Goal: Transaction & Acquisition: Purchase product/service

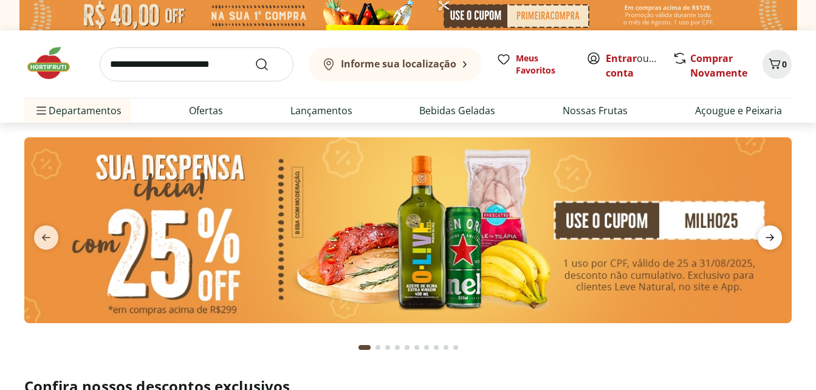
click at [770, 236] on icon "next" at bounding box center [770, 237] width 15 height 15
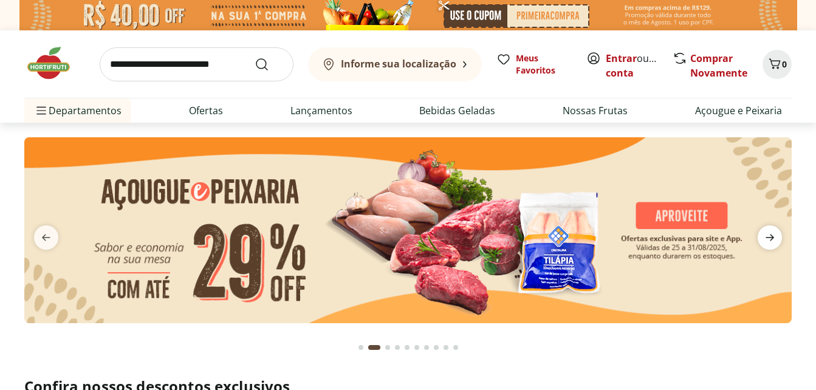
click at [770, 236] on icon "next" at bounding box center [770, 237] width 15 height 15
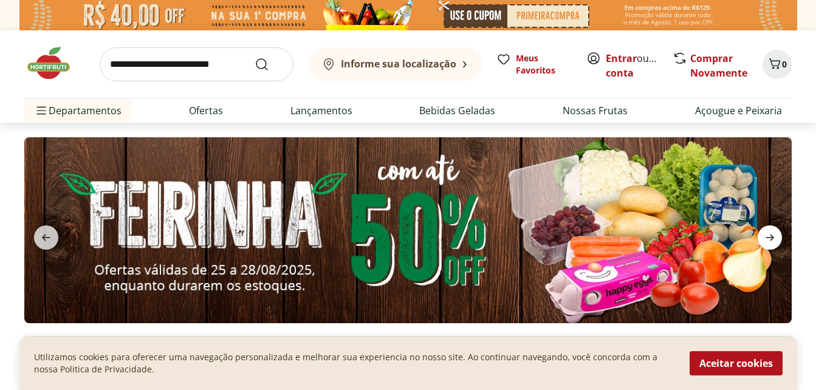
click at [770, 236] on icon "next" at bounding box center [770, 237] width 15 height 15
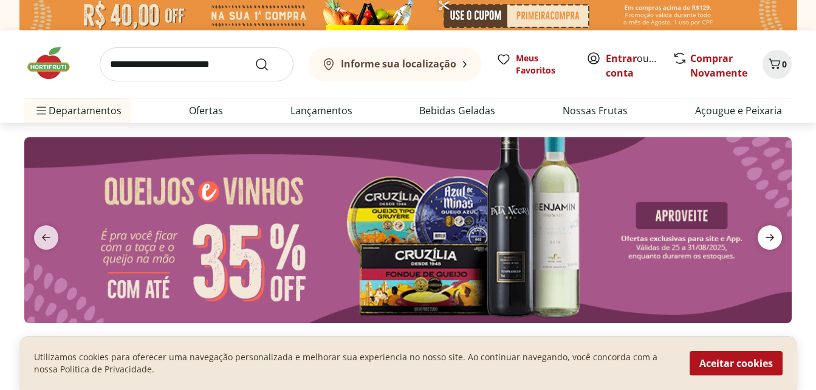
click at [770, 236] on icon "next" at bounding box center [770, 237] width 15 height 15
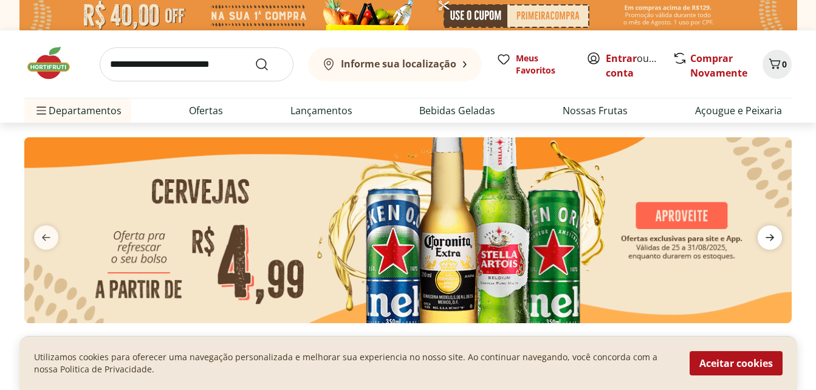
click at [770, 236] on icon "next" at bounding box center [770, 237] width 15 height 15
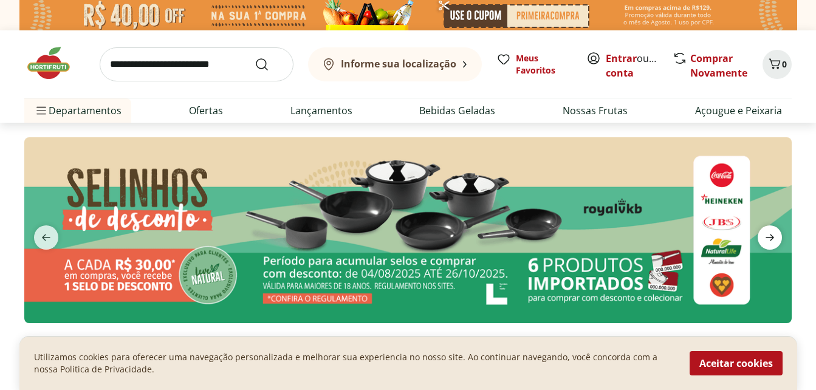
click at [770, 236] on icon "next" at bounding box center [770, 237] width 15 height 15
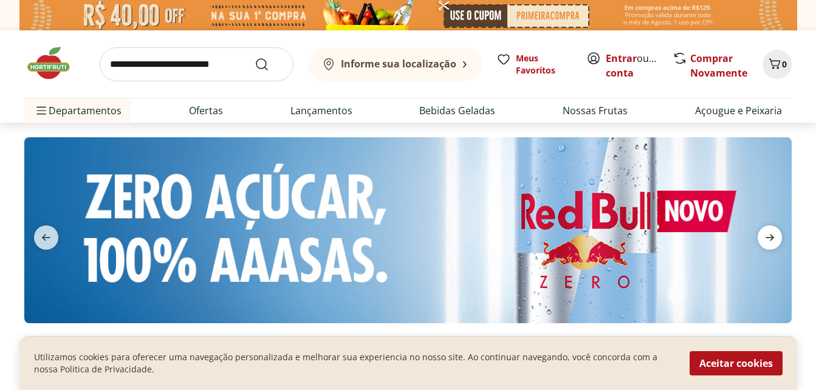
scroll to position [61, 0]
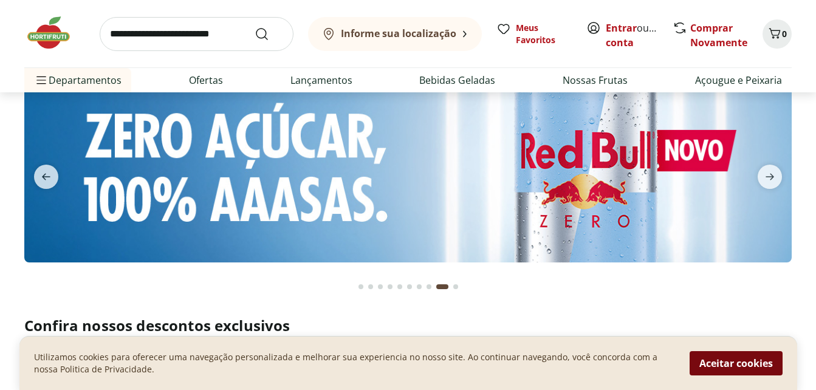
click at [738, 364] on button "Aceitar cookies" at bounding box center [736, 363] width 93 height 24
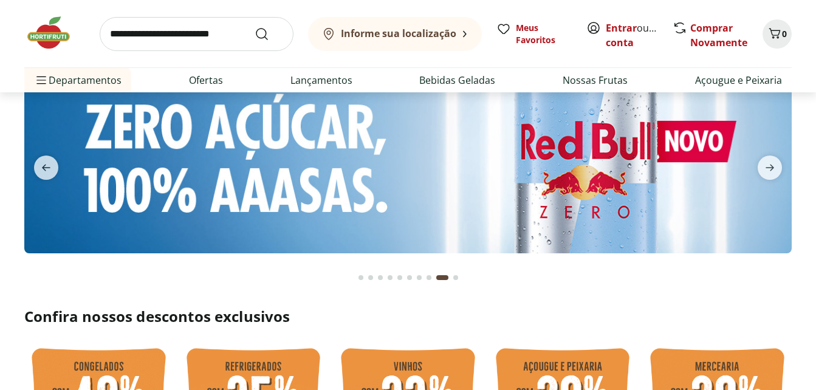
scroll to position [0, 0]
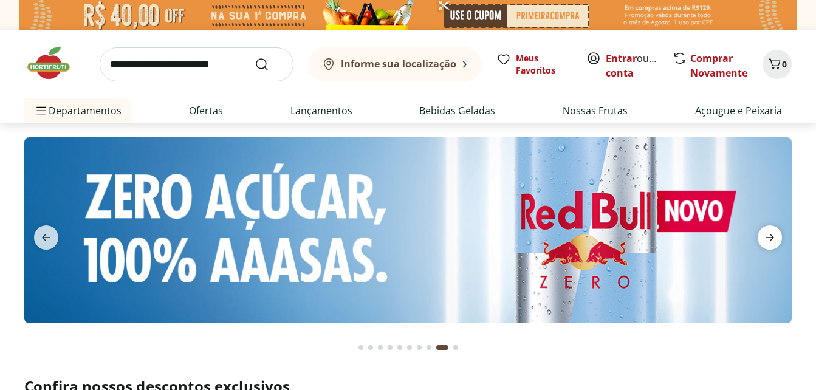
click at [763, 238] on icon "next" at bounding box center [770, 237] width 15 height 15
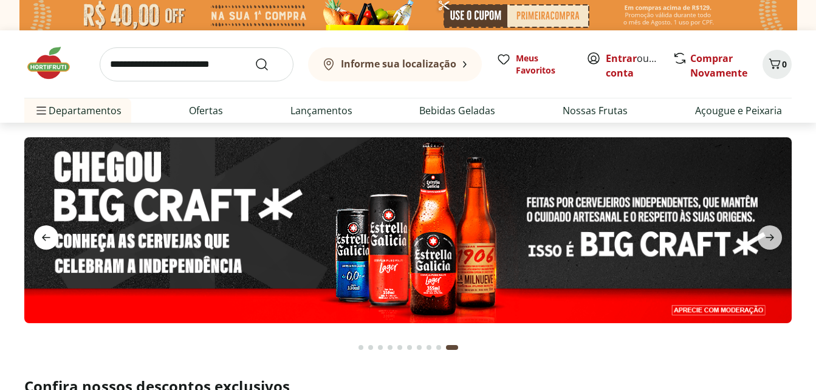
click at [41, 236] on icon "previous" at bounding box center [46, 237] width 15 height 15
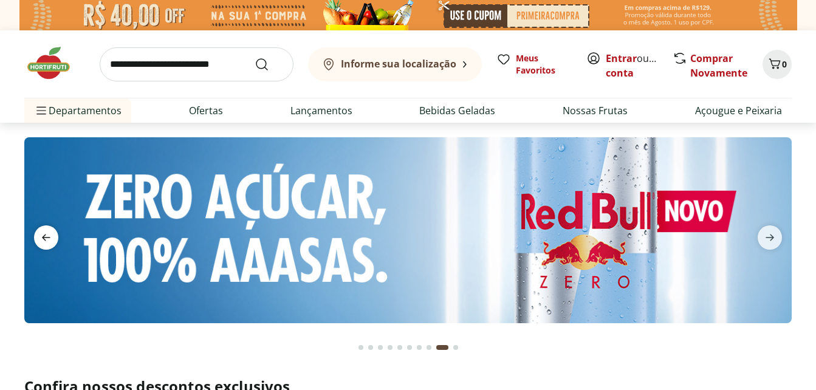
click at [41, 236] on icon "previous" at bounding box center [46, 237] width 15 height 15
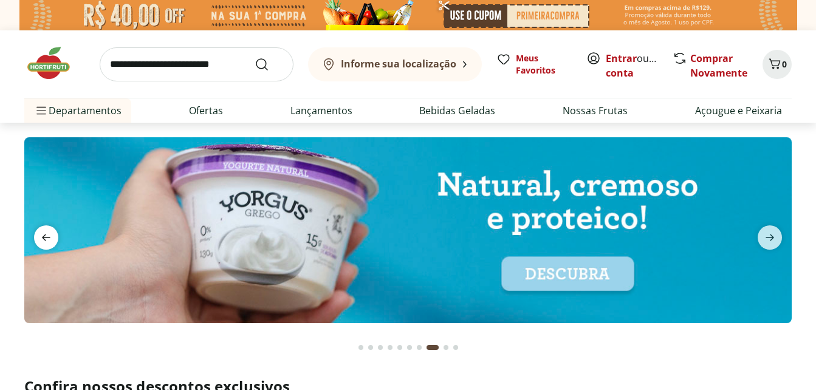
click at [41, 236] on icon "previous" at bounding box center [46, 237] width 15 height 15
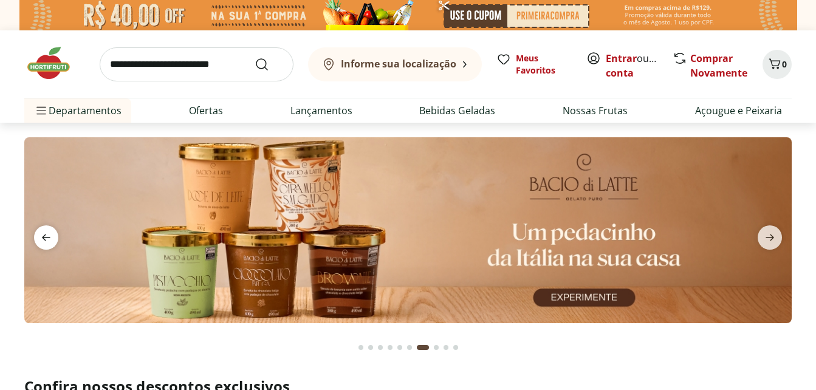
click at [41, 236] on icon "previous" at bounding box center [46, 237] width 15 height 15
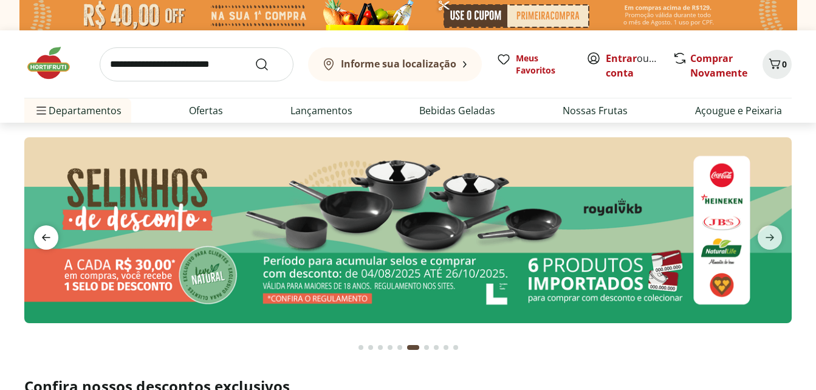
click at [41, 236] on icon "previous" at bounding box center [46, 237] width 15 height 15
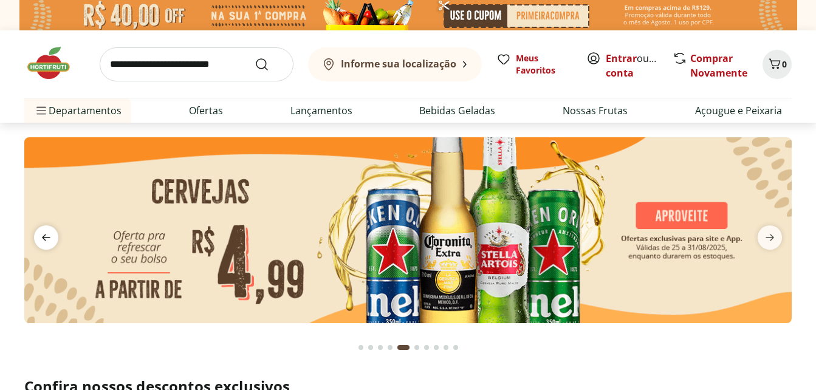
click at [41, 236] on icon "previous" at bounding box center [46, 237] width 15 height 15
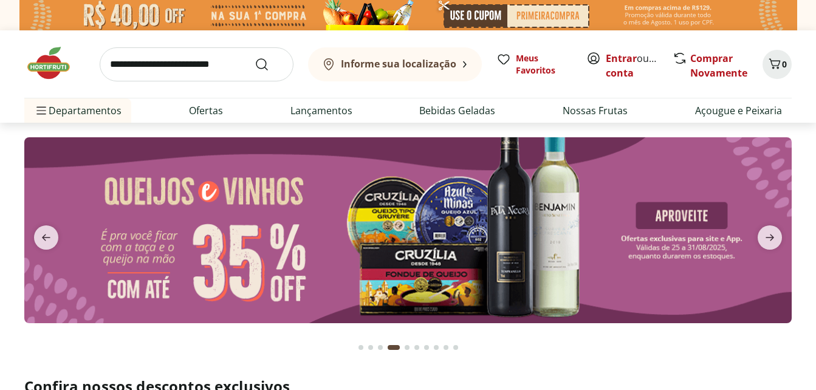
click at [234, 232] on img at bounding box center [408, 230] width 768 height 186
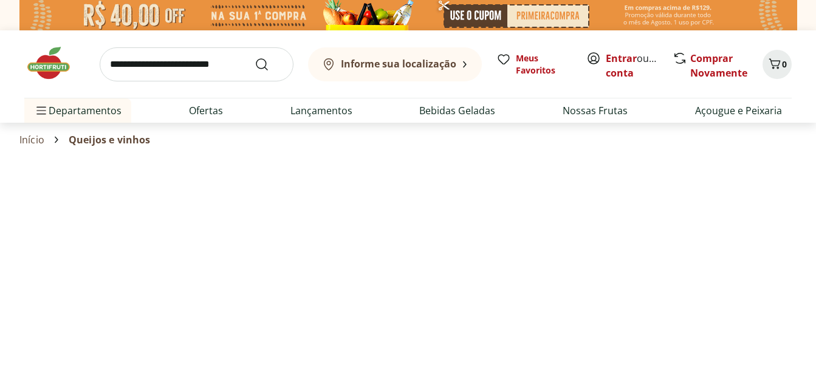
select select "**********"
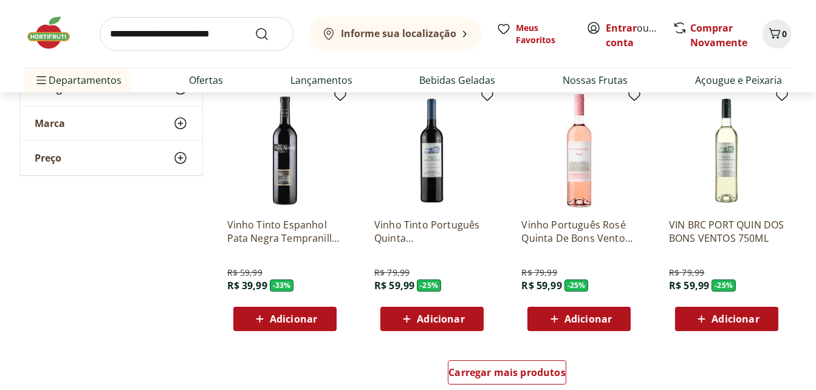
scroll to position [669, 0]
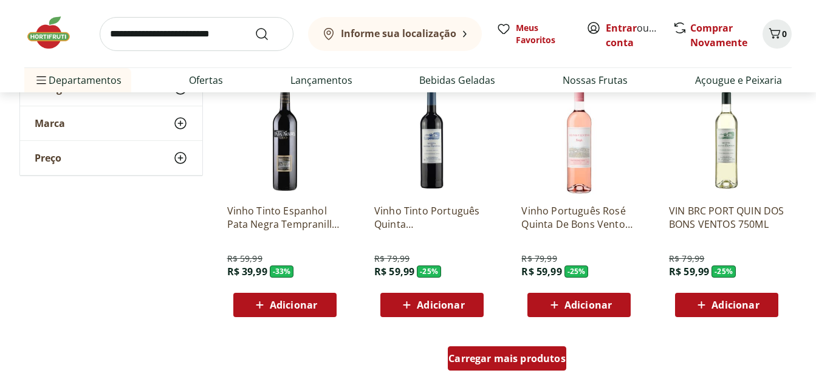
click at [506, 360] on span "Carregar mais produtos" at bounding box center [507, 359] width 117 height 10
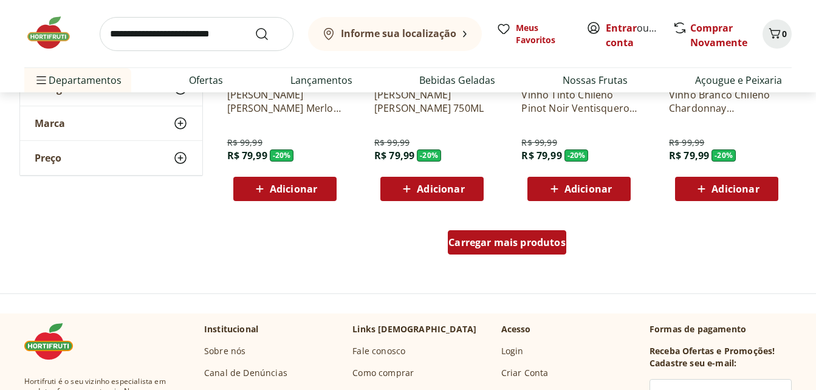
scroll to position [1581, 0]
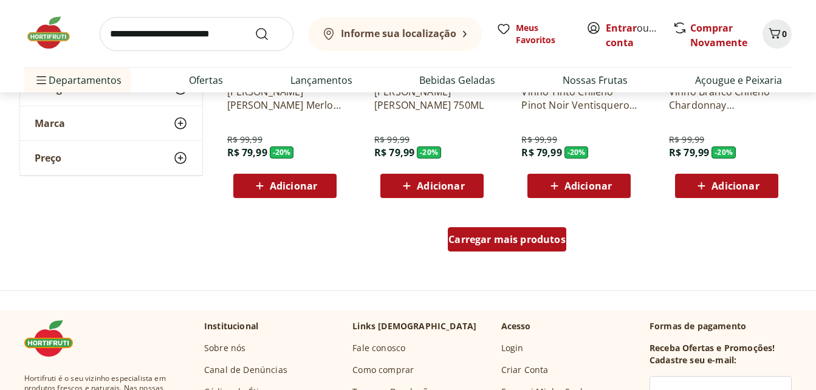
click at [505, 242] on span "Carregar mais produtos" at bounding box center [507, 240] width 117 height 10
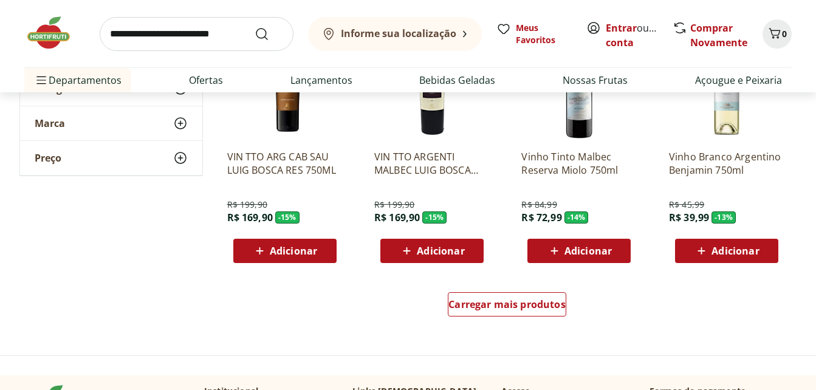
scroll to position [2310, 0]
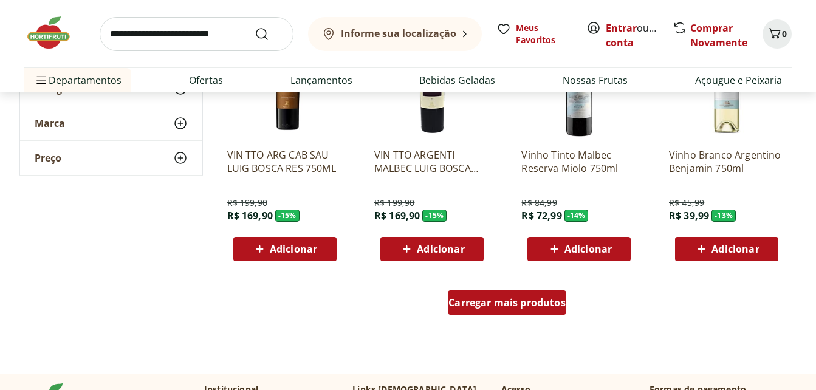
click at [500, 304] on span "Carregar mais produtos" at bounding box center [507, 303] width 117 height 10
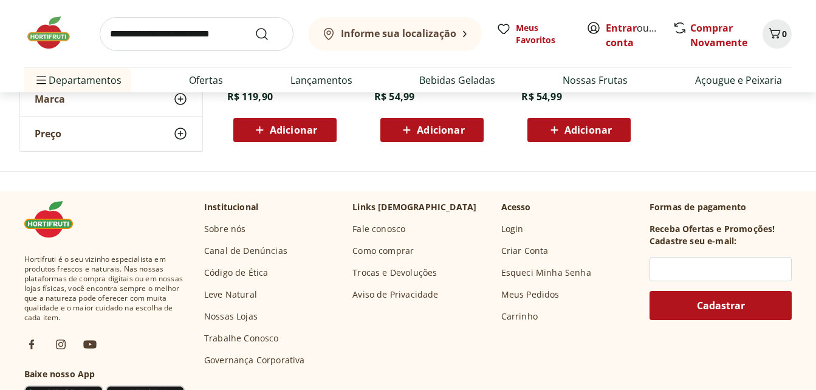
scroll to position [2736, 0]
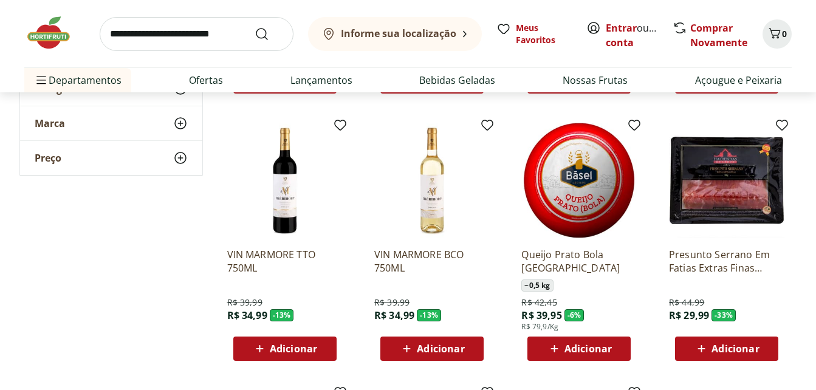
click at [44, 29] on img at bounding box center [54, 33] width 61 height 36
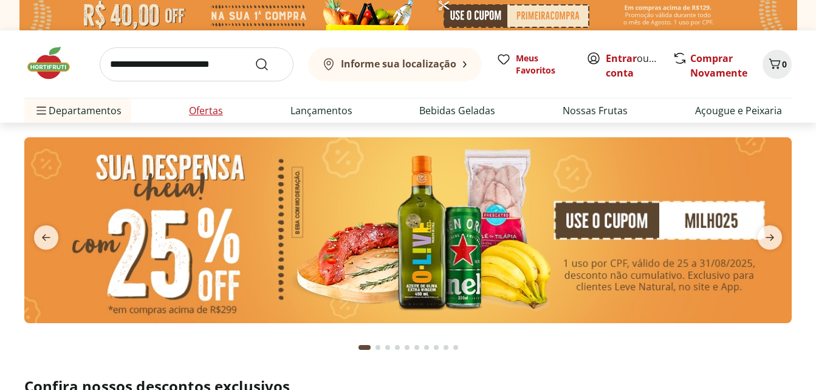
click at [194, 109] on link "Ofertas" at bounding box center [206, 110] width 34 height 15
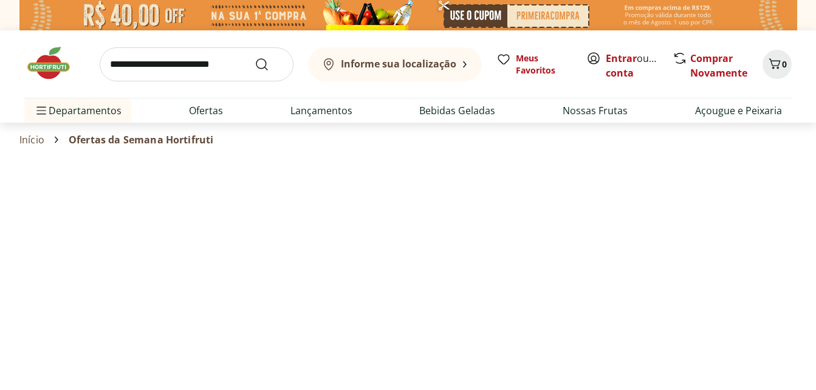
select select "**********"
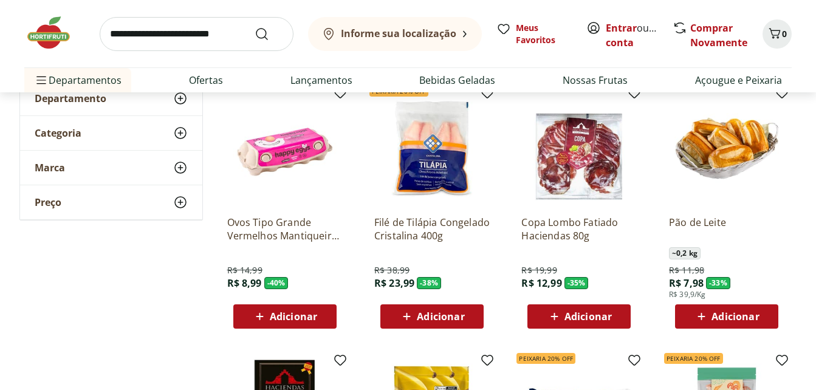
scroll to position [122, 0]
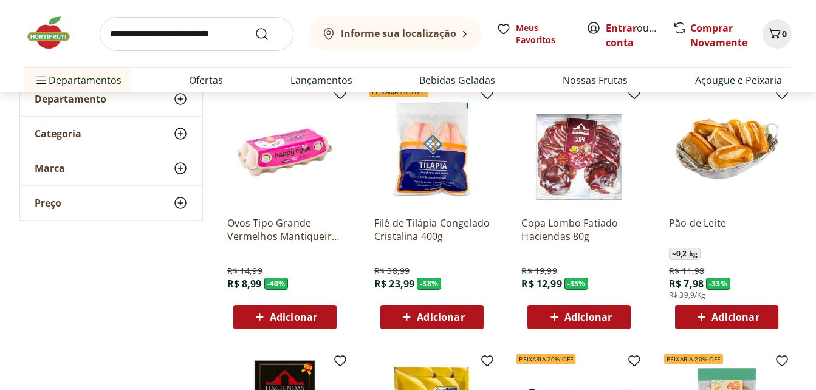
click at [134, 30] on input "search" at bounding box center [197, 34] width 194 height 34
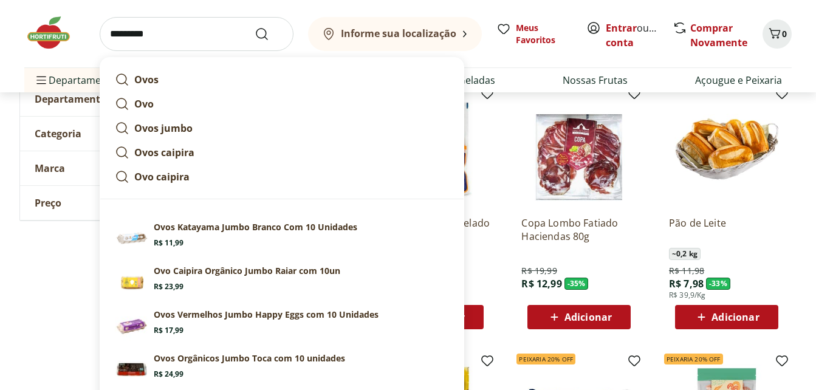
type input "*********"
click at [255, 27] on button "Submit Search" at bounding box center [269, 34] width 29 height 15
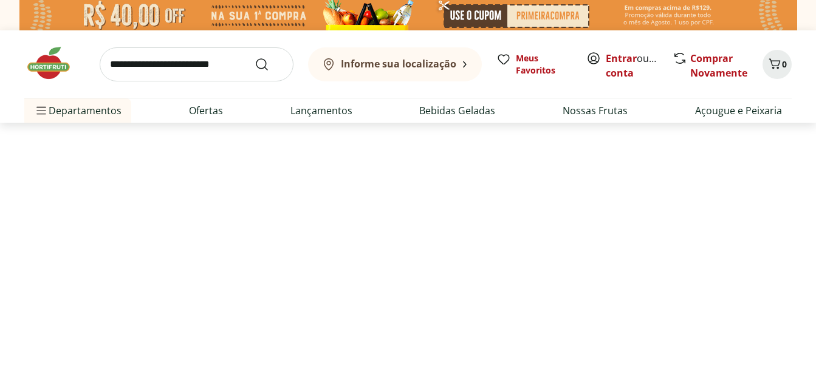
select select "**********"
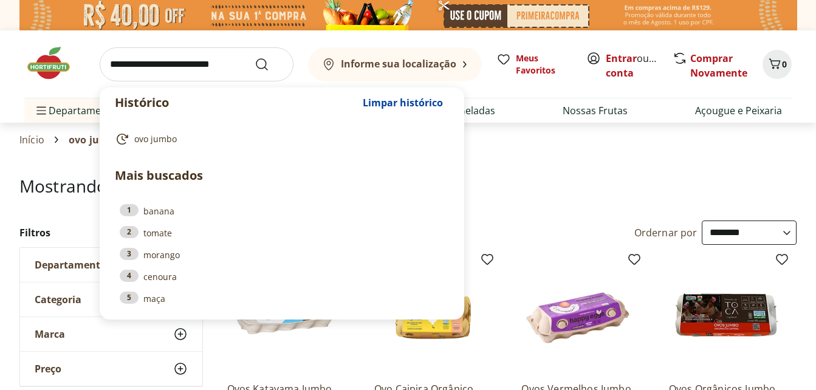
click at [165, 70] on input "search" at bounding box center [197, 64] width 194 height 34
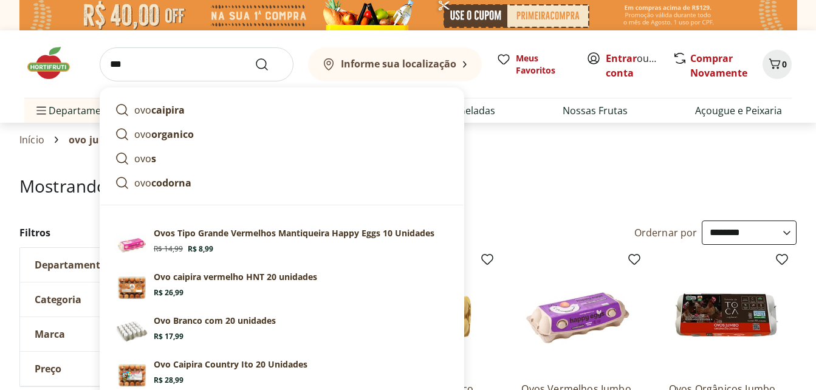
type input "***"
click at [255, 57] on button "Submit Search" at bounding box center [269, 64] width 29 height 15
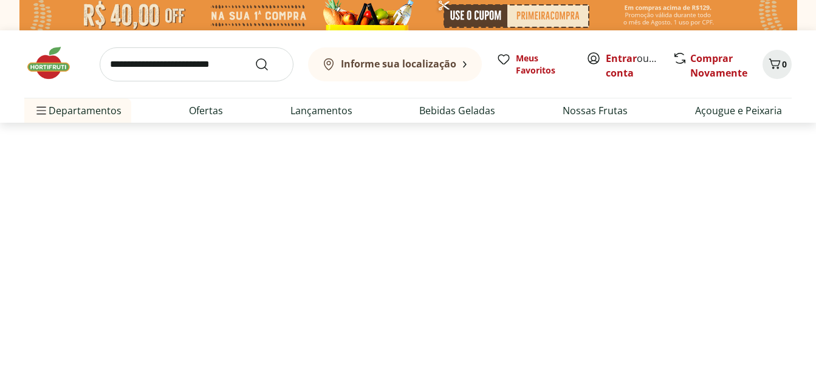
select select "**********"
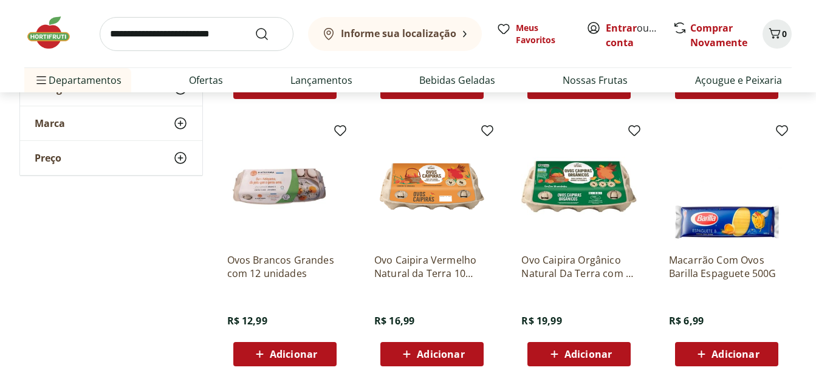
scroll to position [729, 0]
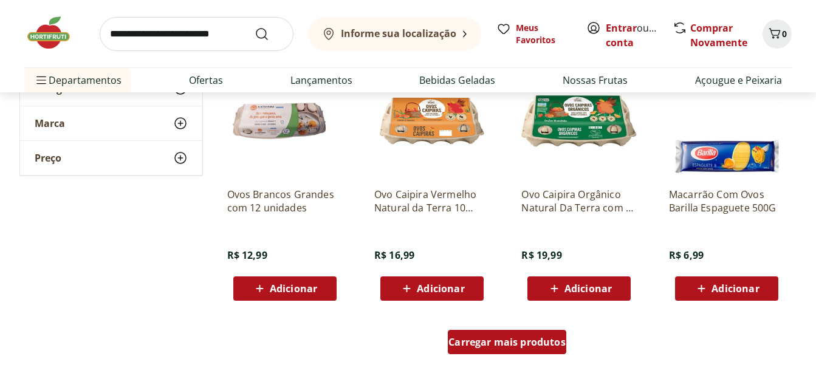
click at [515, 347] on span "Carregar mais produtos" at bounding box center [507, 342] width 117 height 10
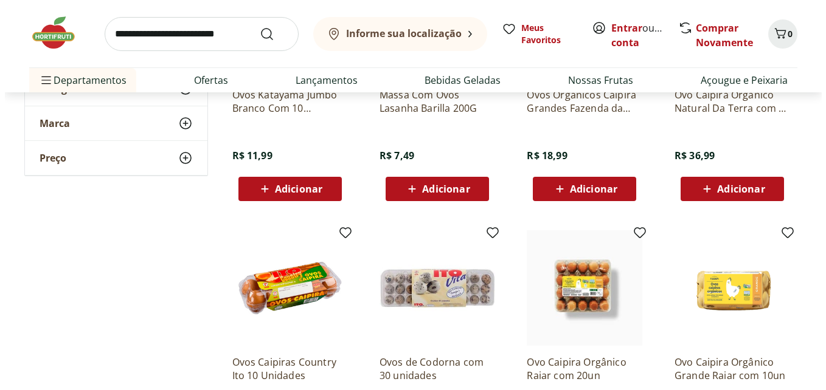
scroll to position [973, 0]
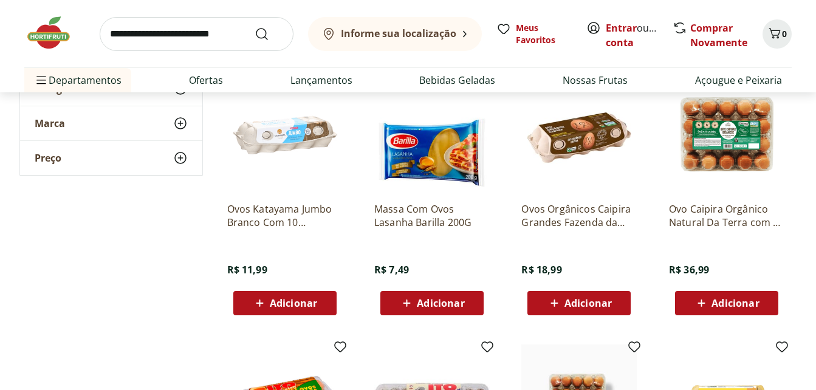
click at [303, 298] on span "Adicionar" at bounding box center [293, 303] width 47 height 10
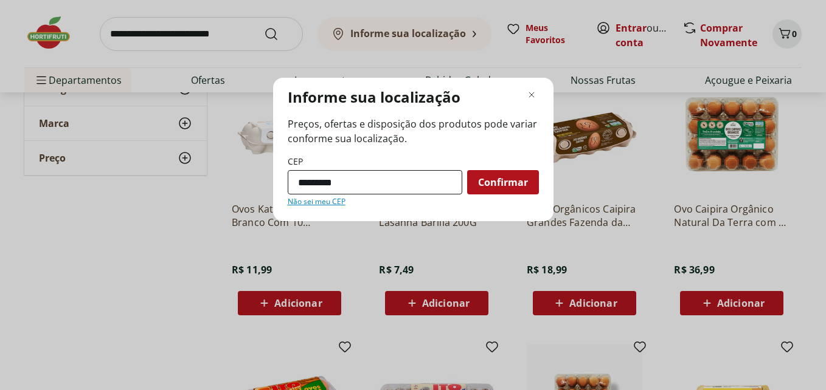
type input "*********"
click at [467, 170] on button "Confirmar" at bounding box center [503, 182] width 72 height 24
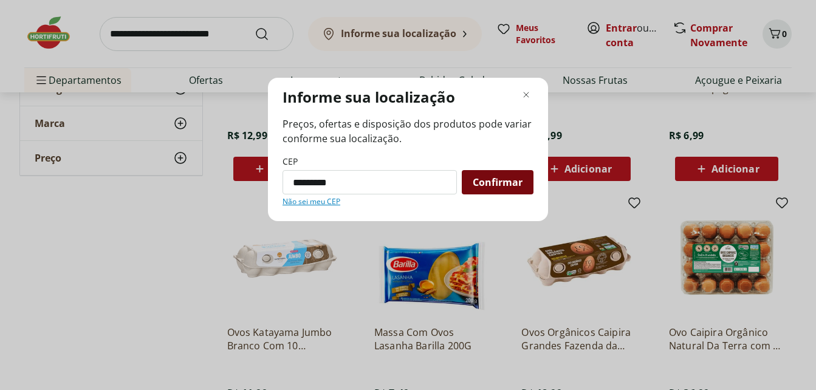
scroll to position [0, 0]
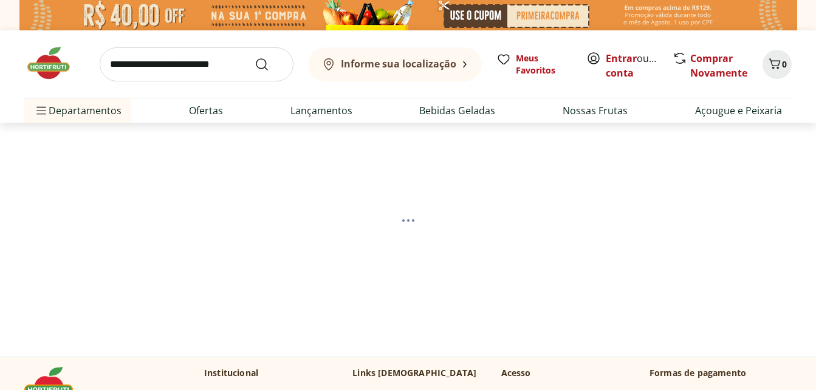
click at [521, 187] on section at bounding box center [408, 220] width 739 height 195
select select "**********"
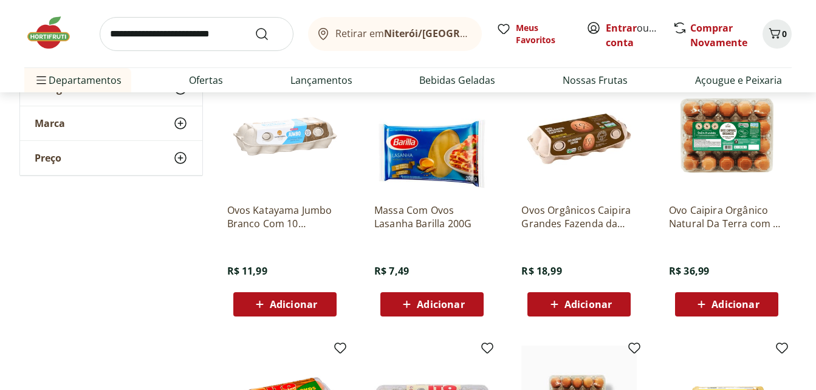
scroll to position [973, 0]
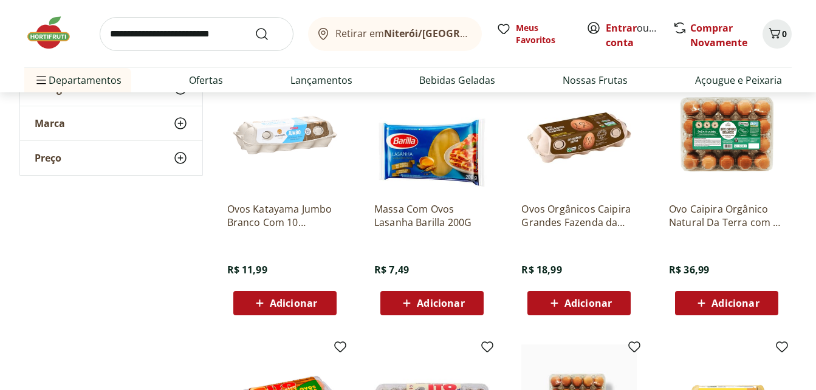
click at [288, 301] on span "Adicionar" at bounding box center [293, 303] width 47 height 10
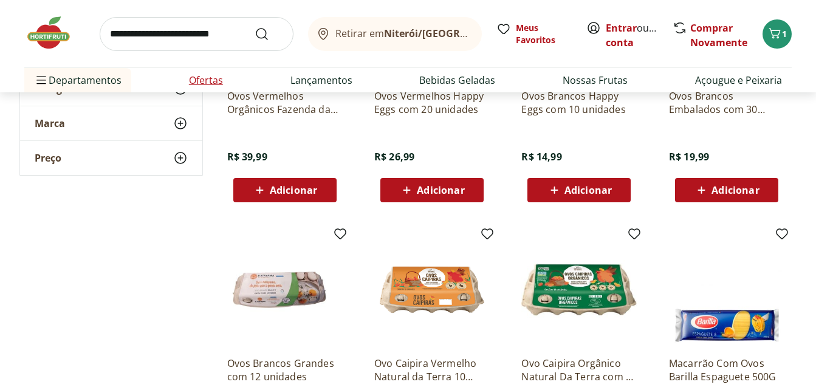
scroll to position [426, 0]
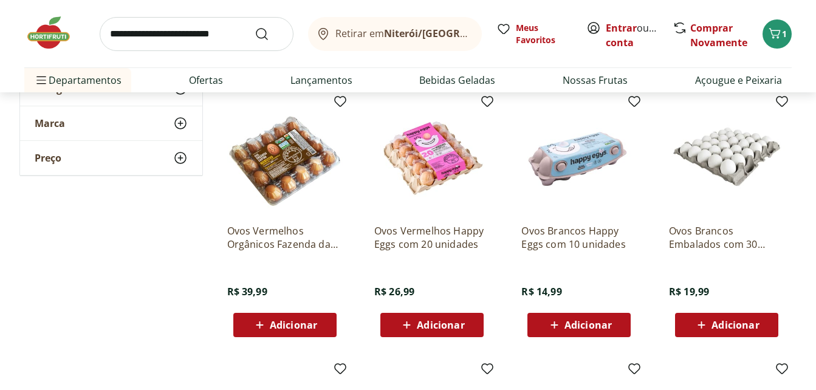
click at [141, 38] on input "search" at bounding box center [197, 34] width 194 height 34
type input "**********"
click at [255, 27] on button "Submit Search" at bounding box center [269, 34] width 29 height 15
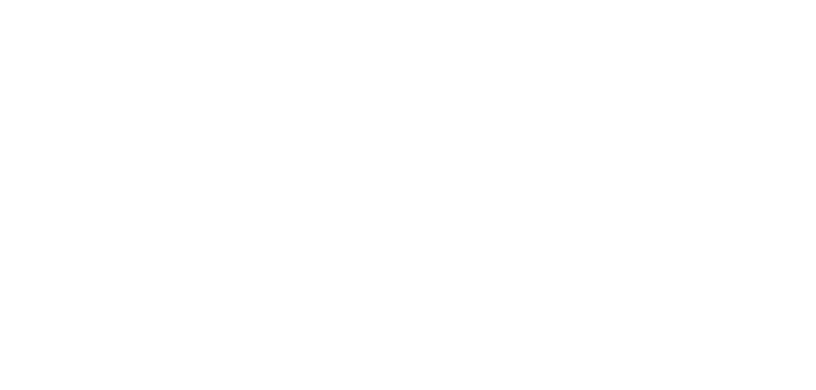
select select "**********"
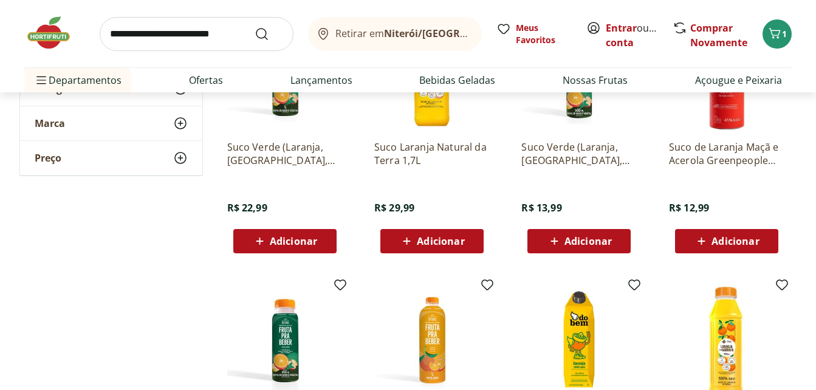
scroll to position [243, 0]
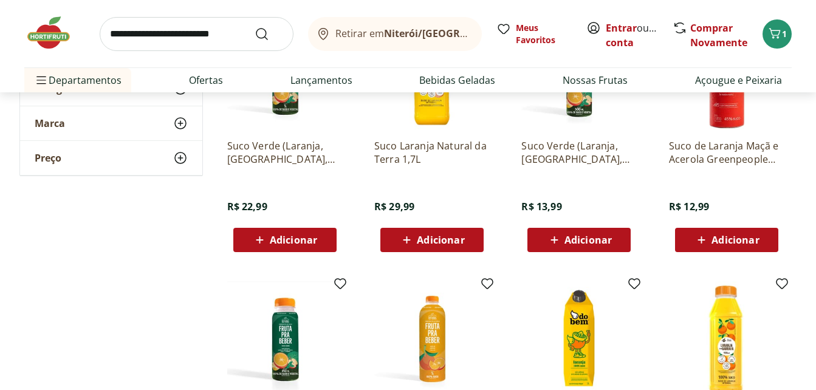
click at [438, 242] on span "Adicionar" at bounding box center [440, 240] width 47 height 10
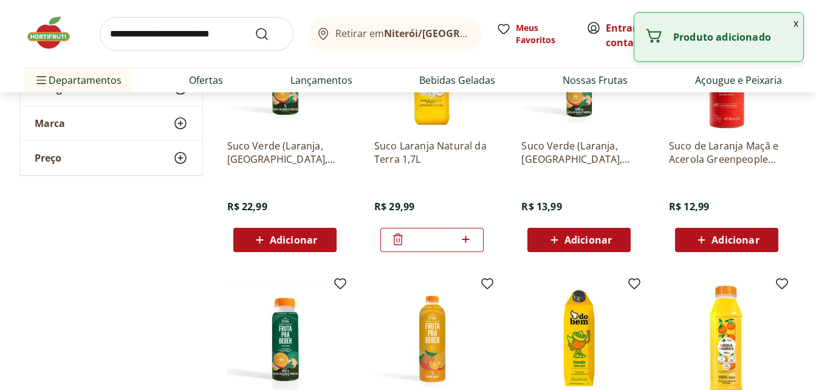
click at [185, 45] on input "search" at bounding box center [197, 34] width 194 height 34
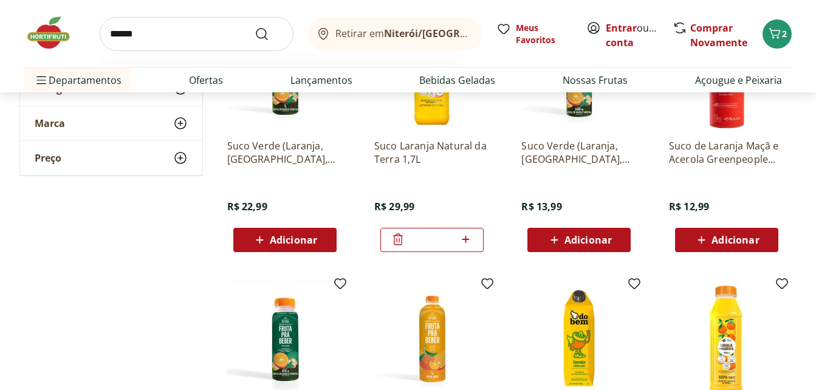
type input "******"
click at [255, 27] on button "Submit Search" at bounding box center [269, 34] width 29 height 15
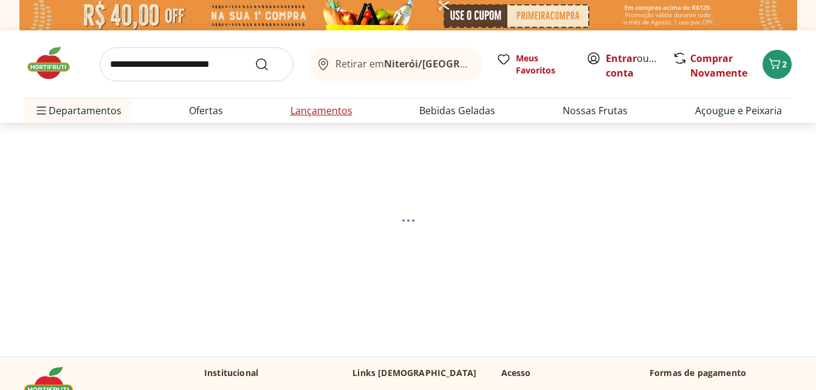
select select "**********"
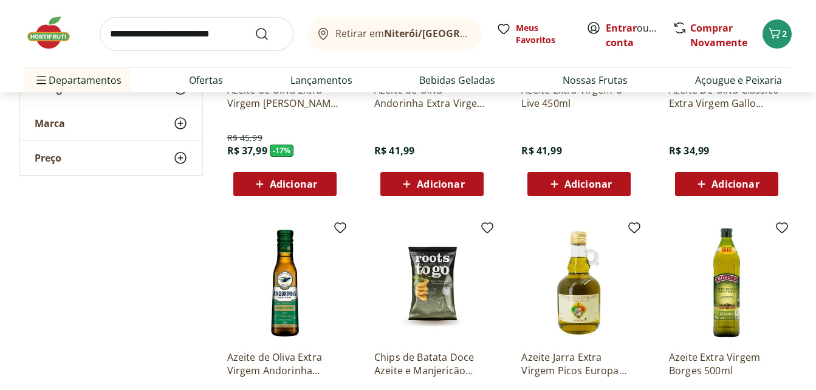
scroll to position [304, 0]
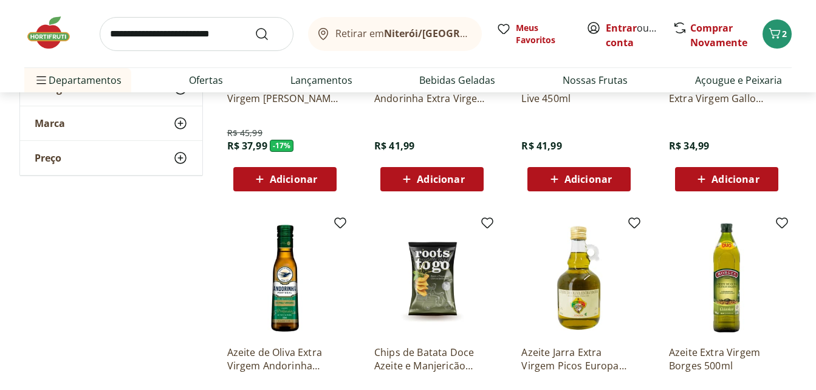
click at [733, 182] on span "Adicionar" at bounding box center [735, 179] width 47 height 10
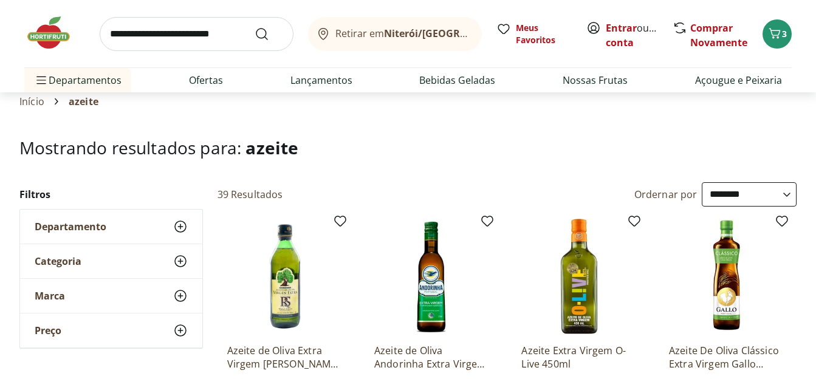
scroll to position [0, 0]
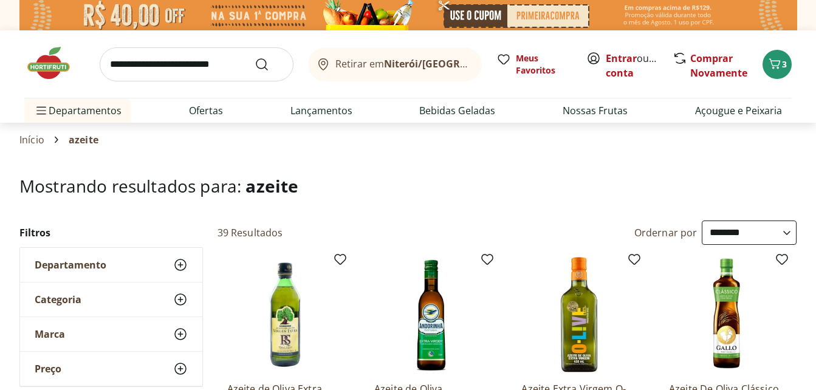
click at [47, 68] on img at bounding box center [54, 63] width 61 height 36
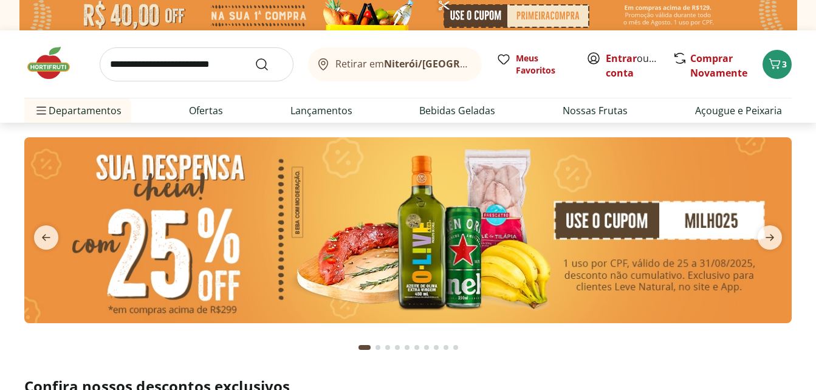
scroll to position [243, 0]
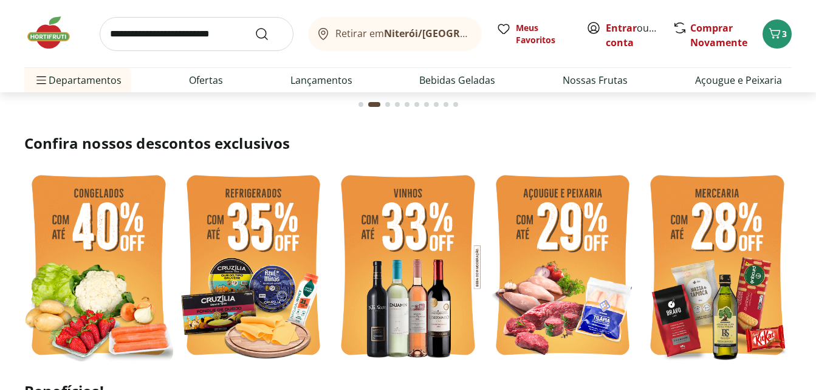
click at [728, 218] on img at bounding box center [717, 267] width 149 height 199
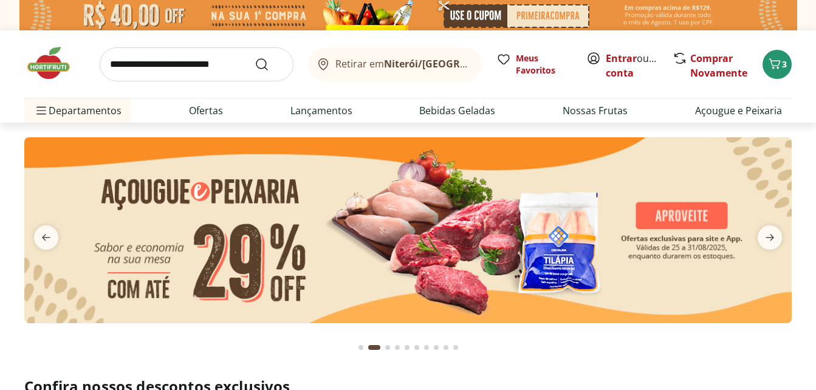
select select "**********"
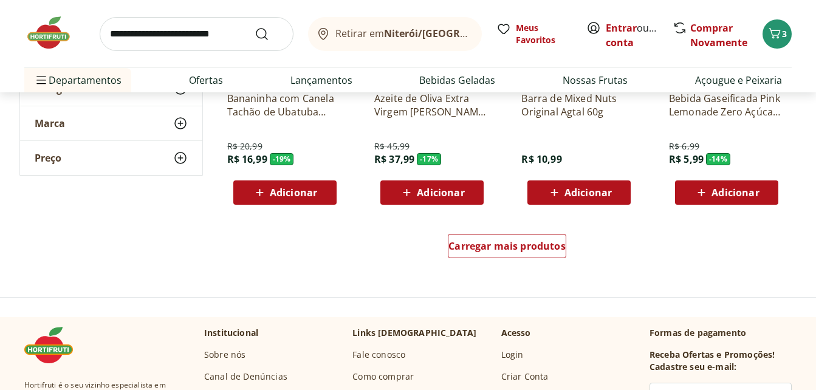
scroll to position [851, 0]
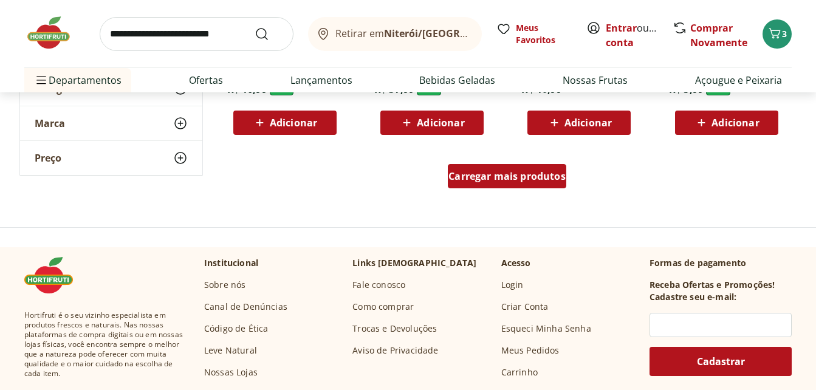
click at [550, 171] on span "Carregar mais produtos" at bounding box center [507, 176] width 117 height 10
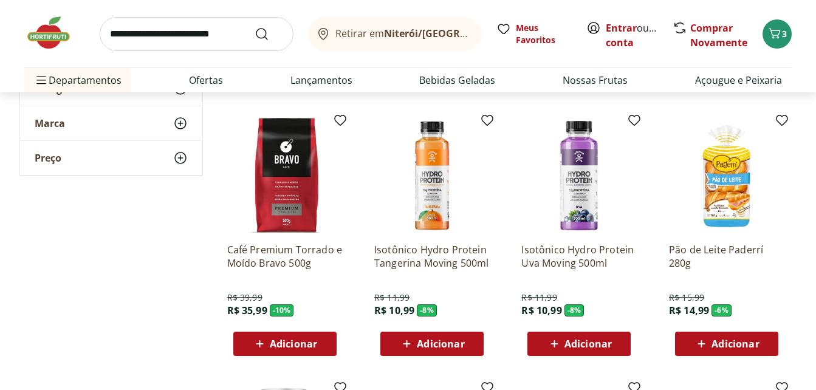
scroll to position [1216, 0]
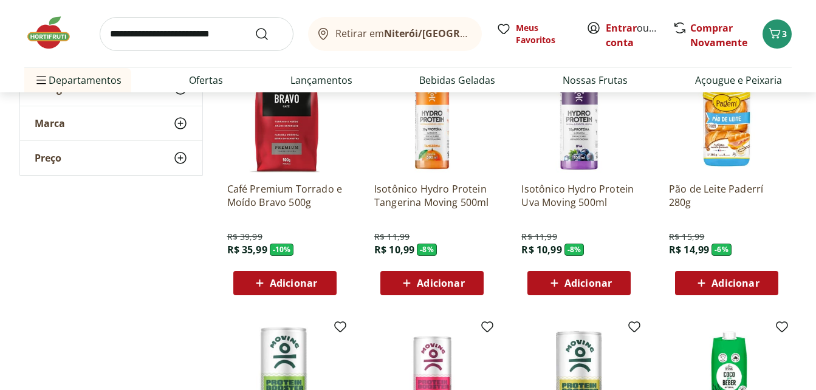
click at [292, 281] on span "Adicionar" at bounding box center [293, 283] width 47 height 10
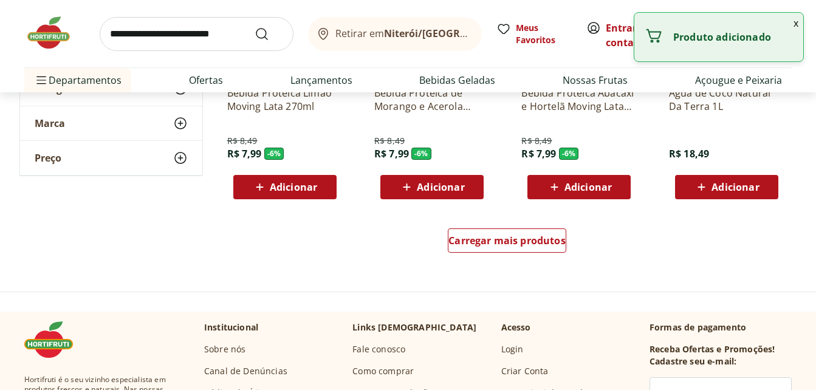
scroll to position [1581, 0]
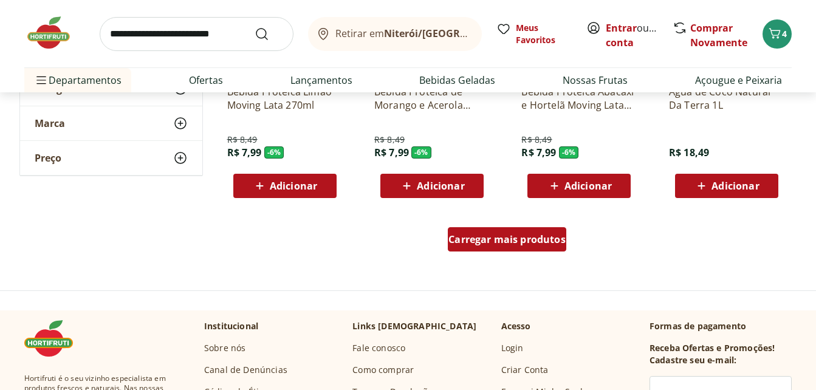
click at [526, 243] on span "Carregar mais produtos" at bounding box center [507, 240] width 117 height 10
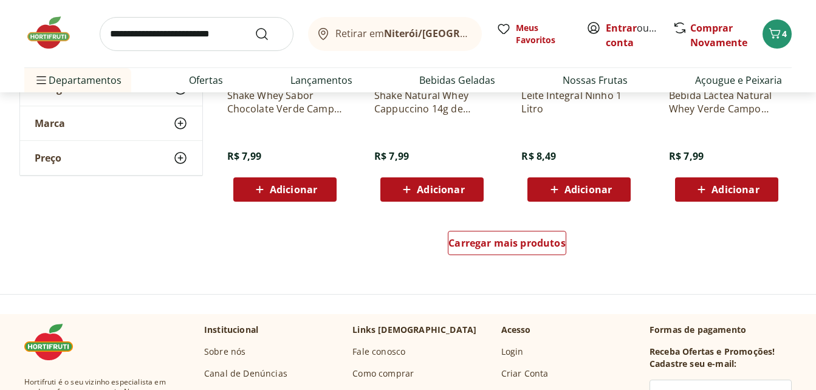
scroll to position [2432, 0]
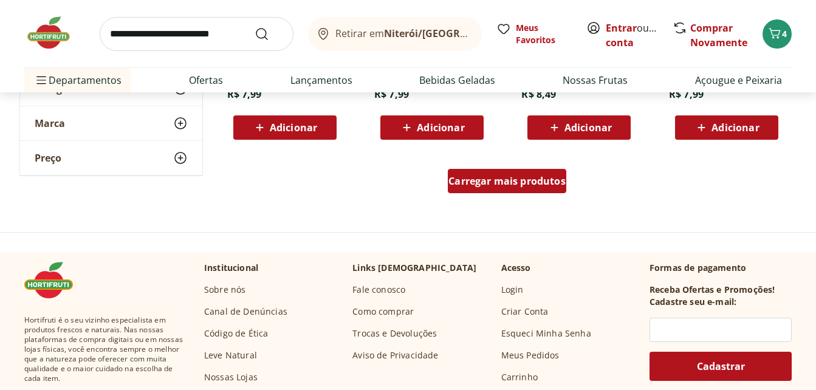
click at [492, 178] on span "Carregar mais produtos" at bounding box center [507, 181] width 117 height 10
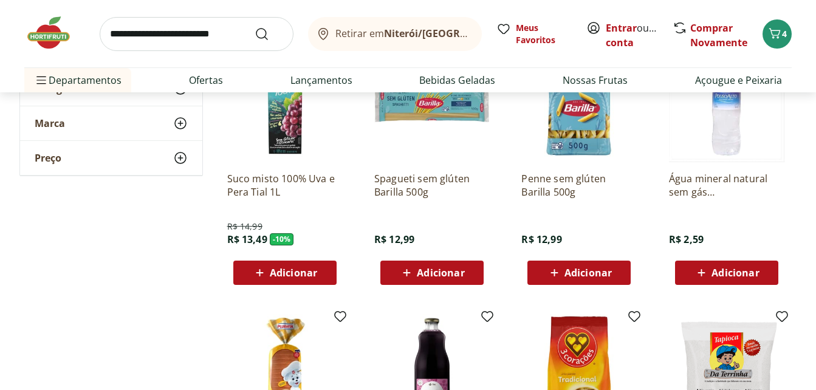
scroll to position [2553, 0]
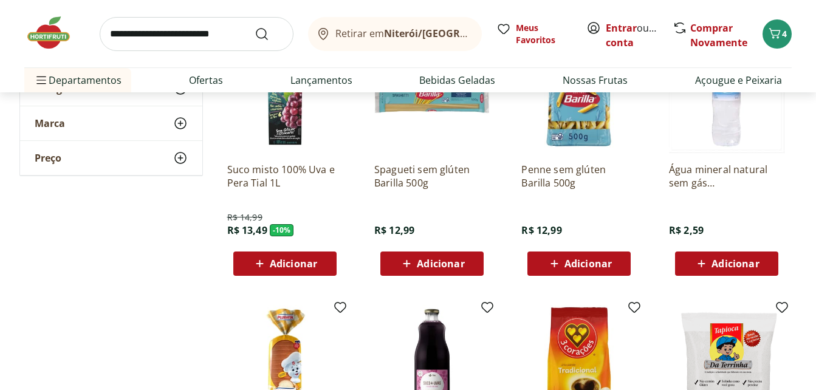
click at [703, 259] on icon at bounding box center [701, 264] width 15 height 15
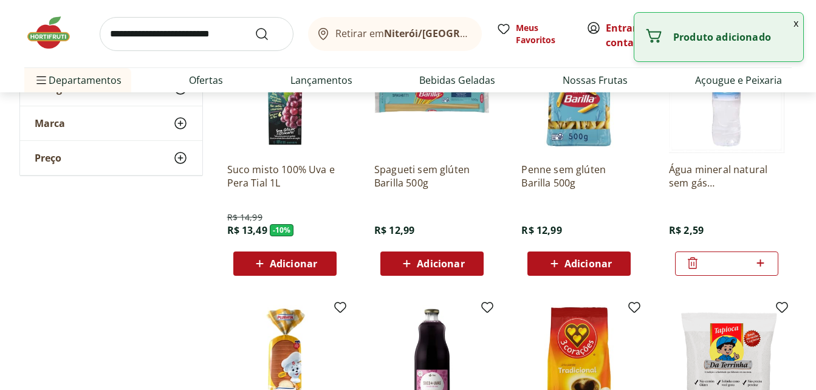
click at [764, 262] on icon at bounding box center [760, 263] width 15 height 15
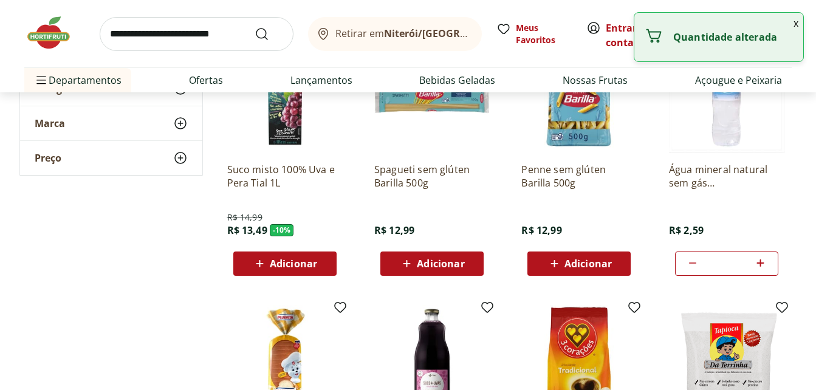
type input "*"
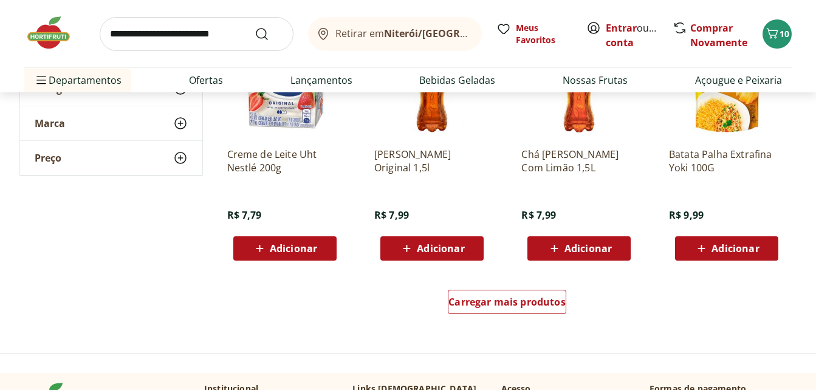
scroll to position [3222, 0]
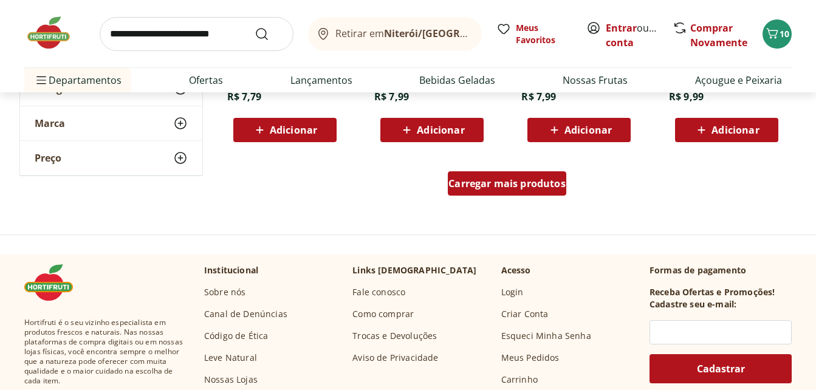
click at [529, 188] on span "Carregar mais produtos" at bounding box center [507, 184] width 117 height 10
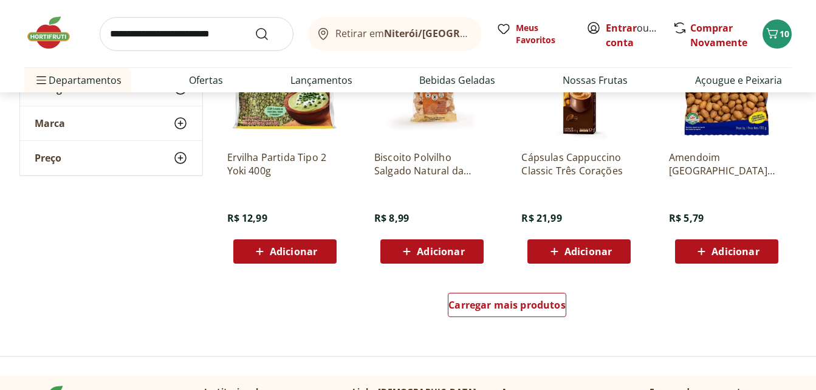
scroll to position [3951, 0]
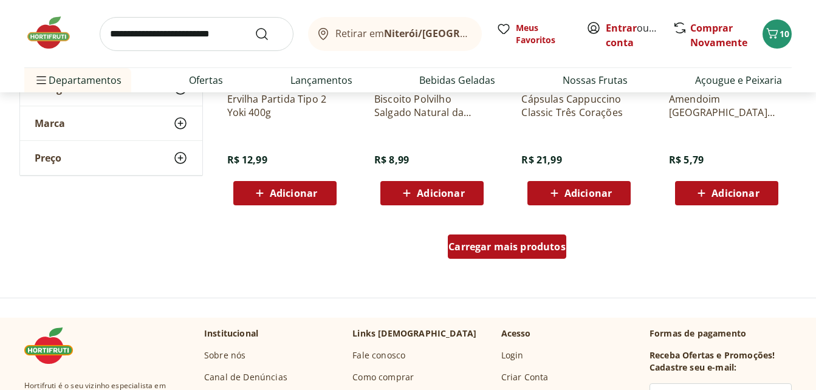
click at [523, 246] on span "Carregar mais produtos" at bounding box center [507, 247] width 117 height 10
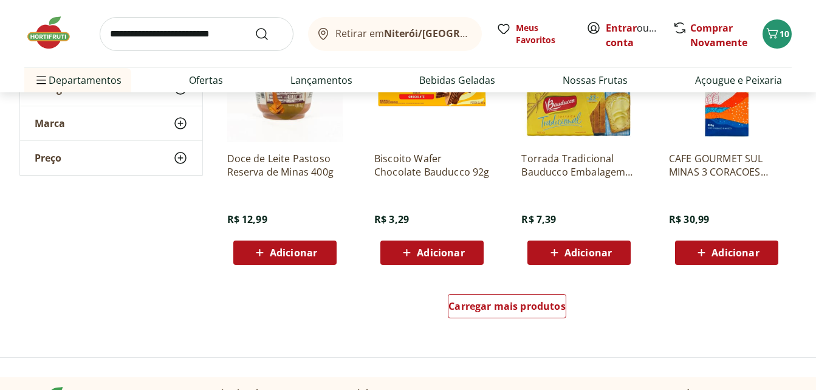
scroll to position [4803, 0]
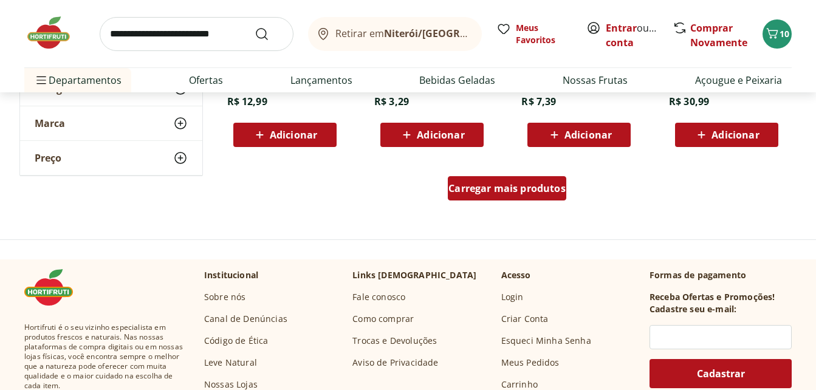
click at [498, 193] on span "Carregar mais produtos" at bounding box center [507, 189] width 117 height 10
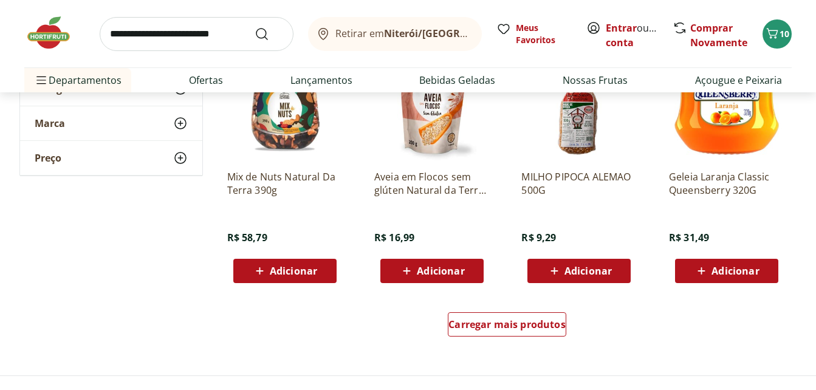
scroll to position [5593, 0]
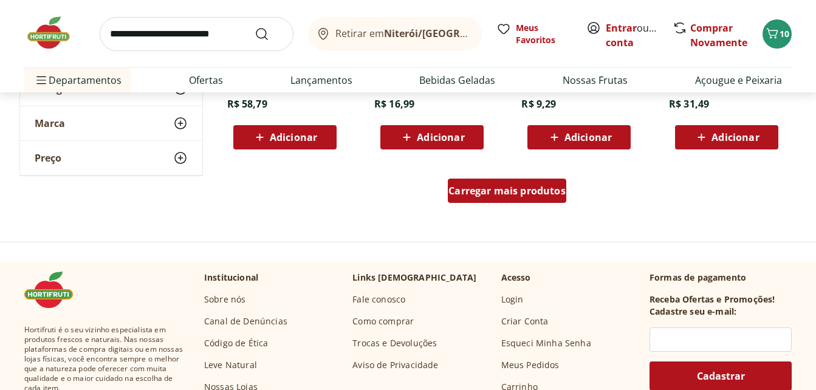
click at [486, 191] on span "Carregar mais produtos" at bounding box center [507, 191] width 117 height 10
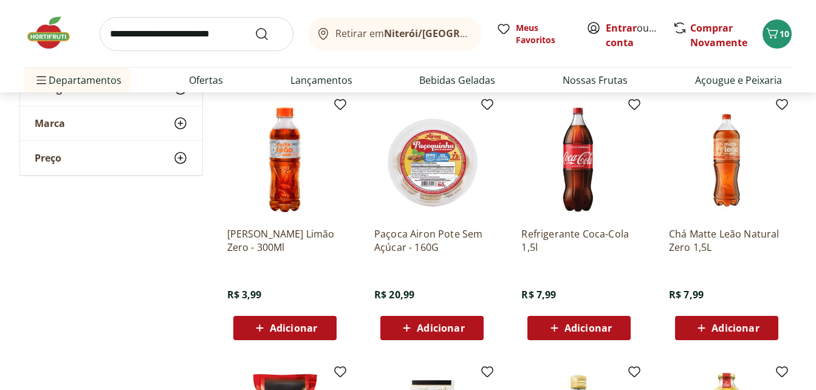
scroll to position [5958, 0]
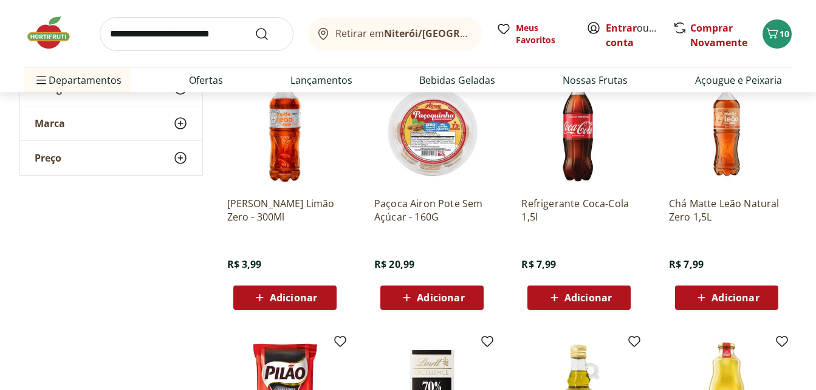
click at [726, 293] on span "Adicionar" at bounding box center [735, 298] width 47 height 10
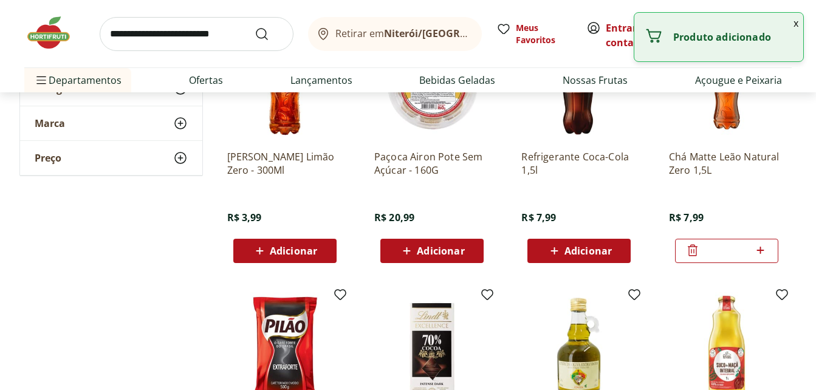
scroll to position [6018, 0]
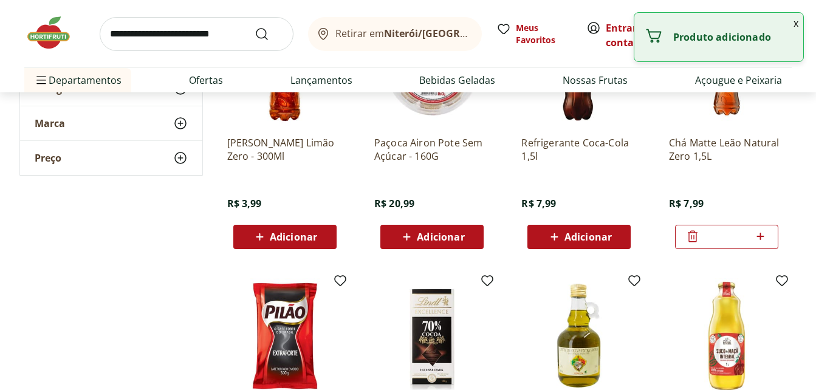
click at [761, 236] on icon at bounding box center [760, 236] width 7 height 7
type input "*"
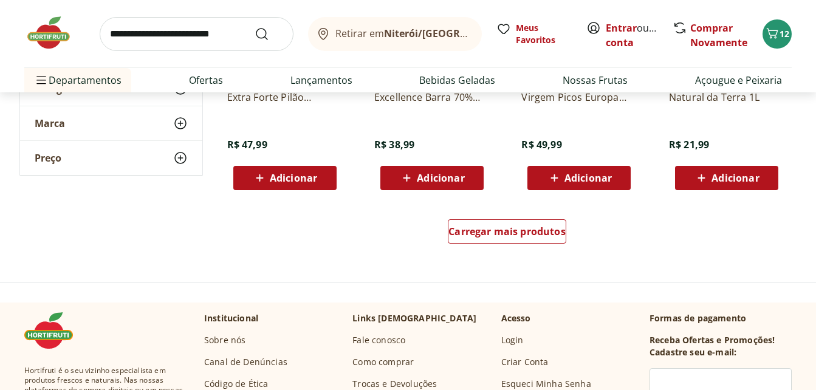
scroll to position [6383, 0]
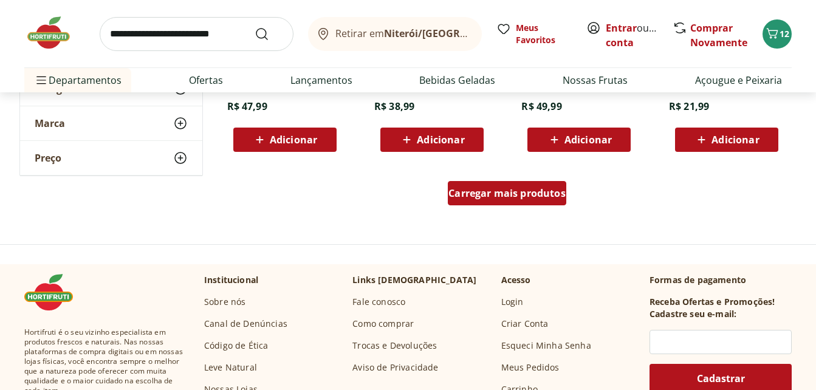
click at [516, 188] on span "Carregar mais produtos" at bounding box center [507, 193] width 117 height 10
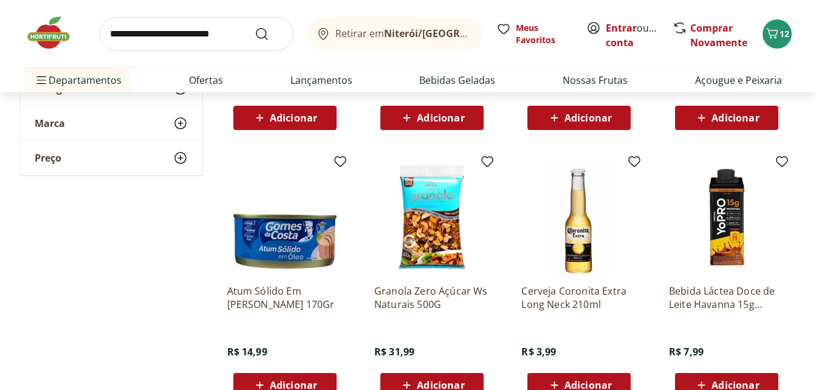
scroll to position [6991, 0]
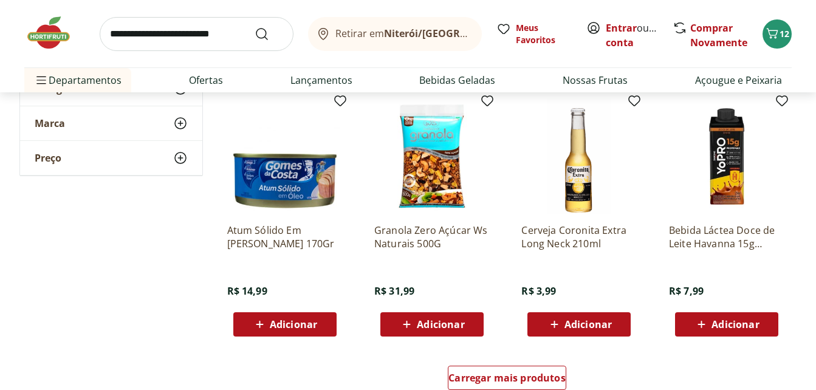
click at [174, 36] on input "search" at bounding box center [197, 34] width 194 height 34
type input "**********"
click at [255, 27] on button "Submit Search" at bounding box center [269, 34] width 29 height 15
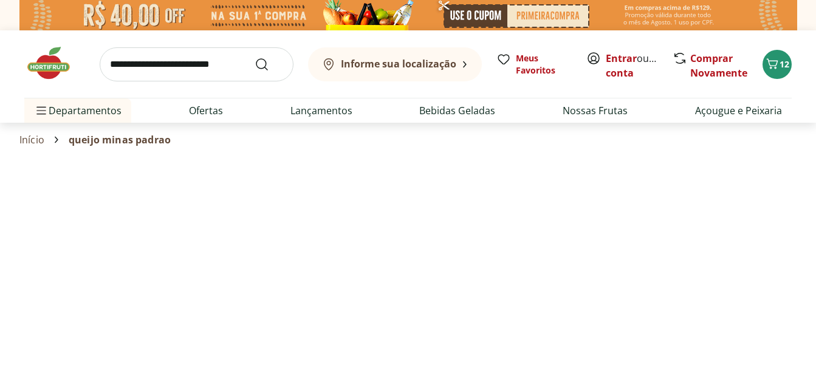
select select "**********"
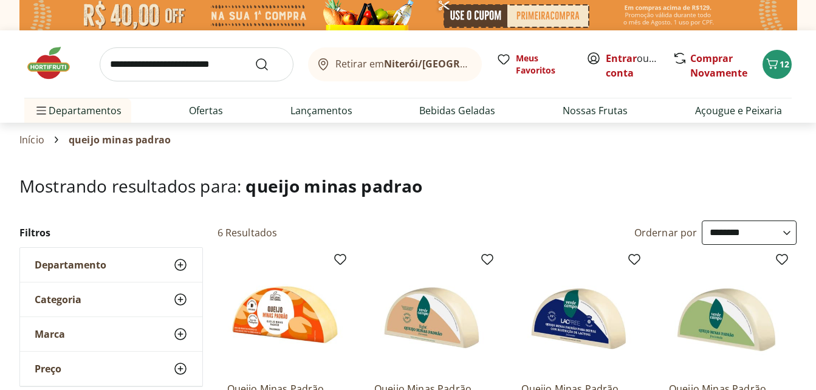
scroll to position [182, 0]
select select "**********"
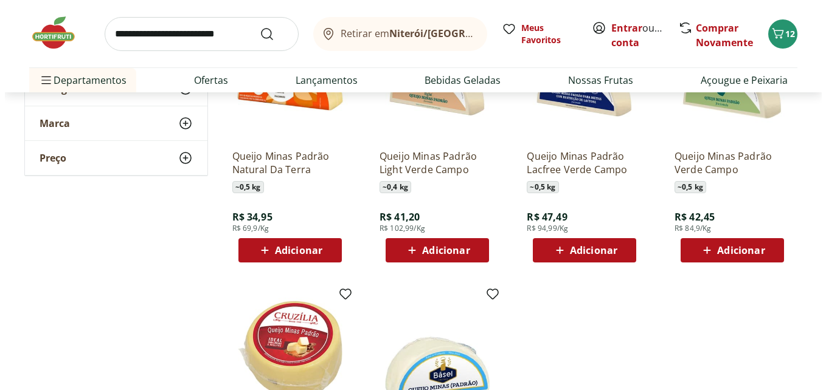
scroll to position [243, 0]
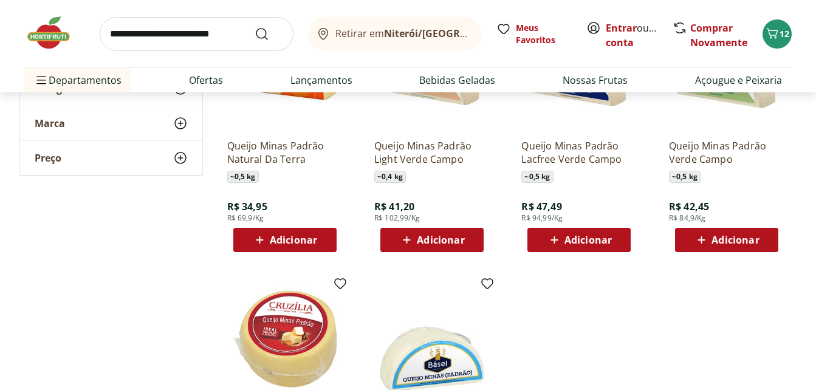
click at [734, 238] on span "Adicionar" at bounding box center [735, 240] width 47 height 10
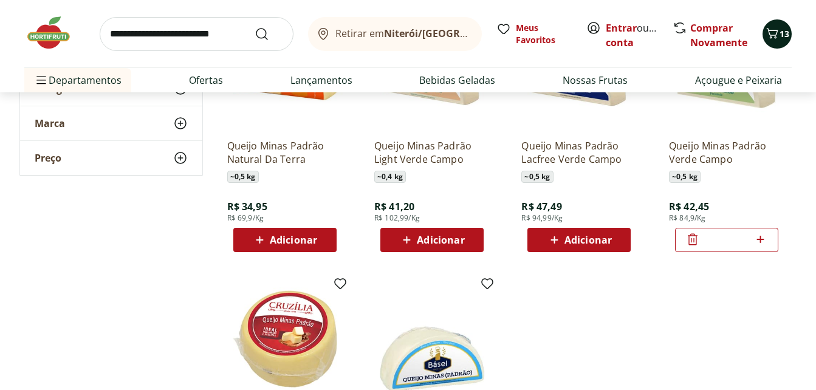
click at [779, 35] on icon "Carrinho" at bounding box center [772, 33] width 15 height 15
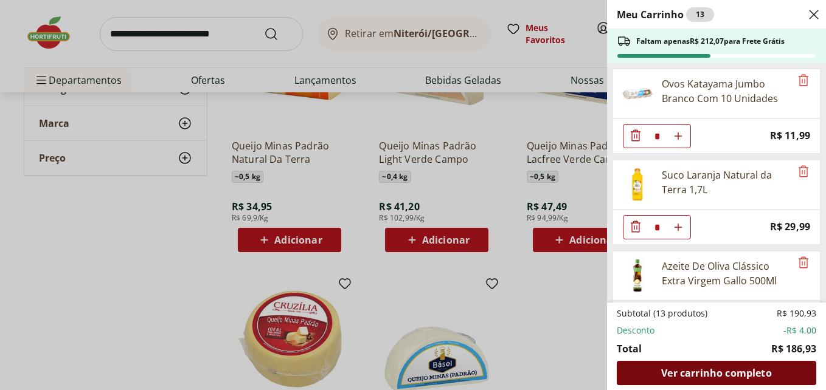
click at [709, 371] on span "Ver carrinho completo" at bounding box center [716, 373] width 110 height 10
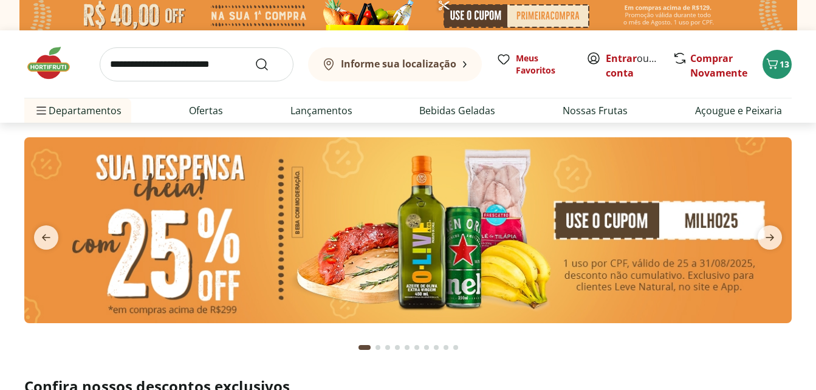
click at [139, 71] on input "search" at bounding box center [197, 64] width 194 height 34
type input "**********"
click at [255, 57] on button "Submit Search" at bounding box center [269, 64] width 29 height 15
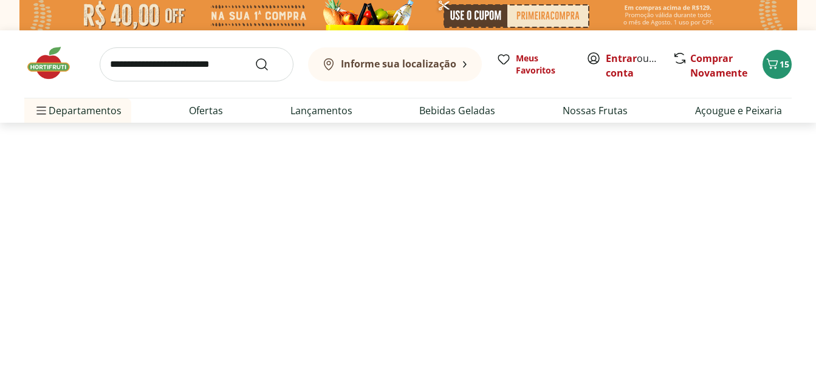
select select "**********"
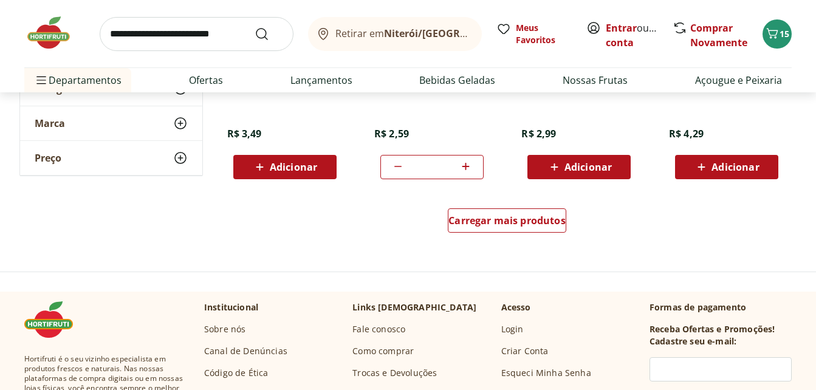
scroll to position [912, 0]
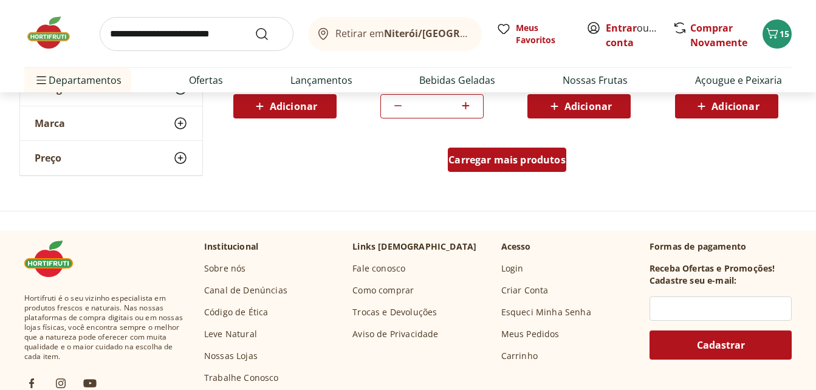
click at [490, 162] on span "Carregar mais produtos" at bounding box center [507, 160] width 117 height 10
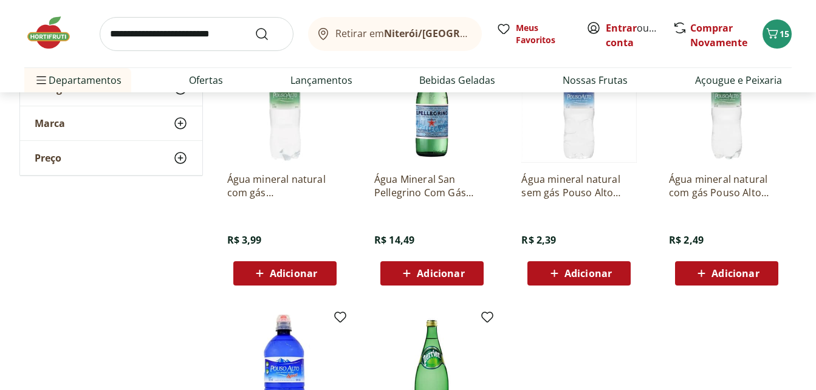
scroll to position [1277, 0]
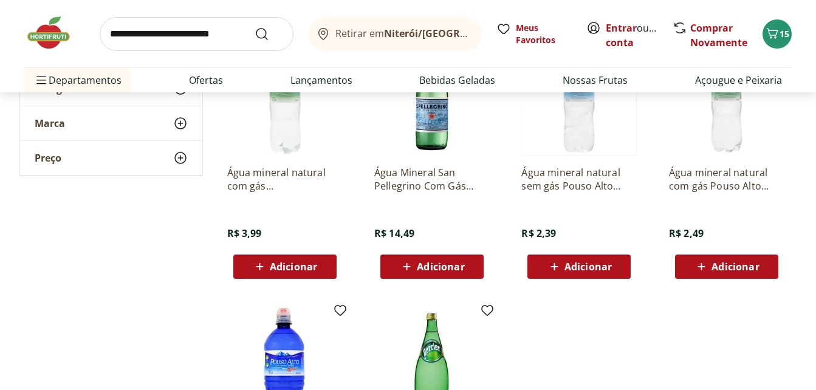
click at [570, 266] on span "Adicionar" at bounding box center [588, 267] width 47 height 10
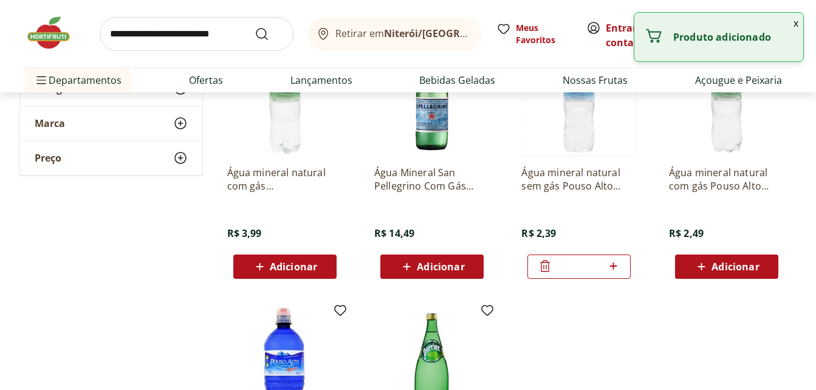
click at [613, 266] on icon at bounding box center [613, 266] width 7 height 7
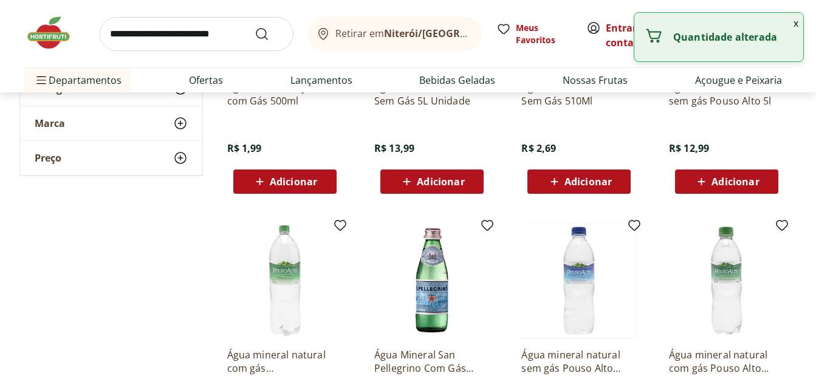
scroll to position [1216, 0]
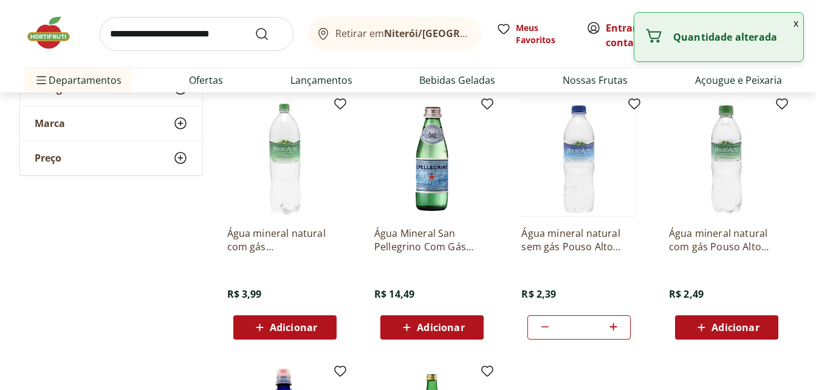
click at [539, 325] on icon at bounding box center [545, 327] width 15 height 15
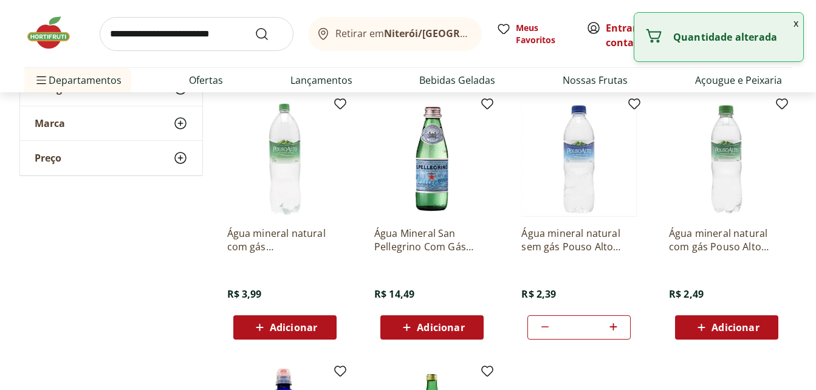
type input "*"
click at [539, 325] on icon at bounding box center [545, 327] width 15 height 15
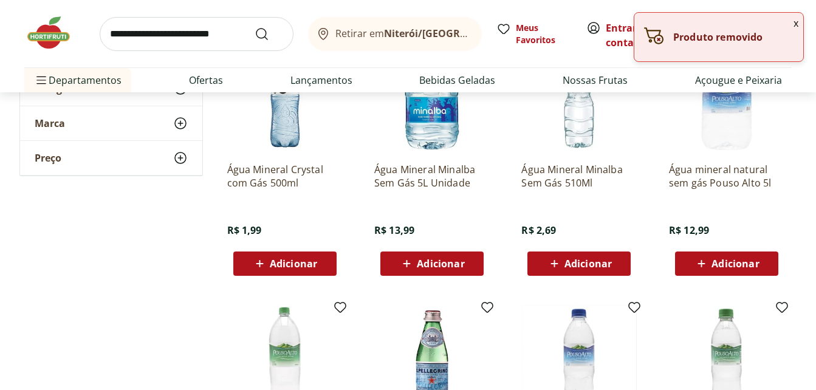
scroll to position [1033, 0]
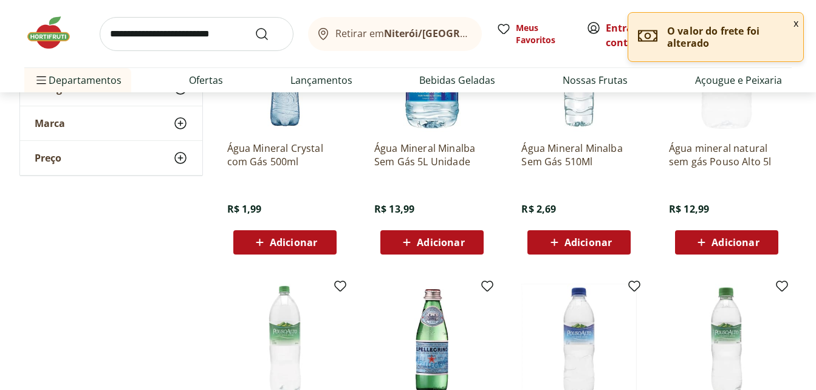
click at [571, 243] on span "Adicionar" at bounding box center [588, 243] width 47 height 10
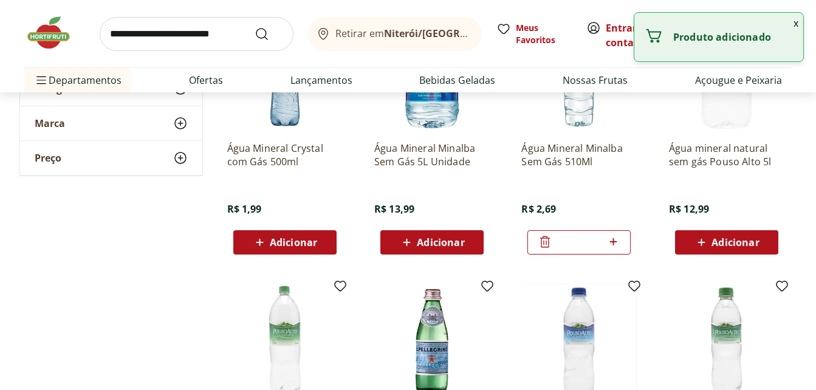
click at [611, 241] on icon at bounding box center [613, 241] width 7 height 7
click at [612, 241] on icon at bounding box center [613, 241] width 7 height 7
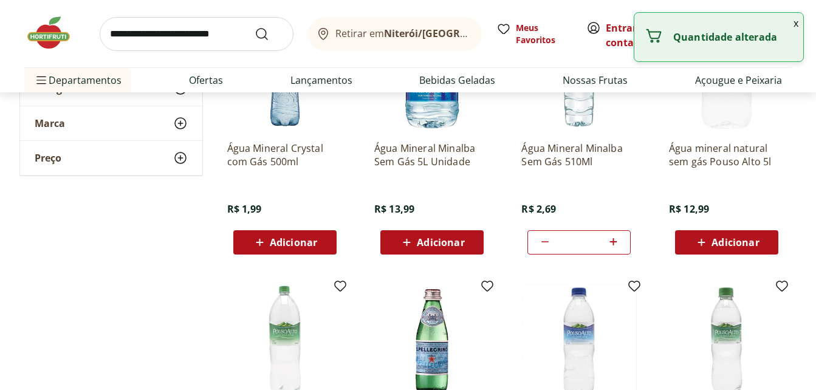
type input "*"
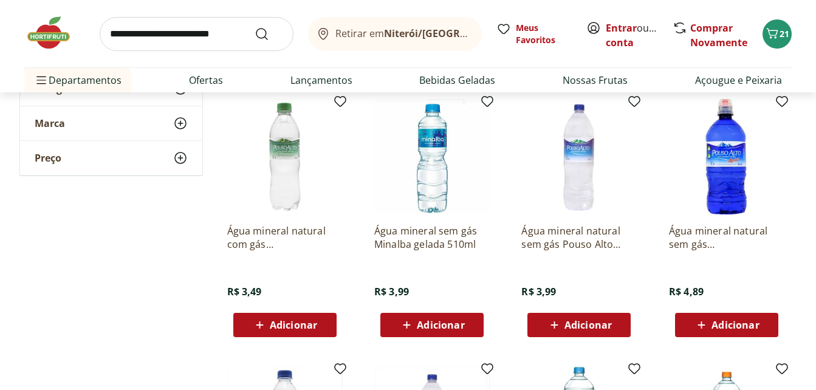
scroll to position [122, 0]
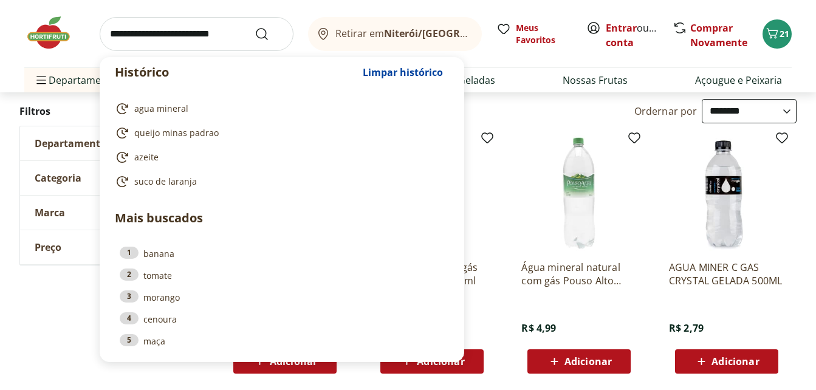
click at [137, 38] on input "search" at bounding box center [197, 34] width 194 height 34
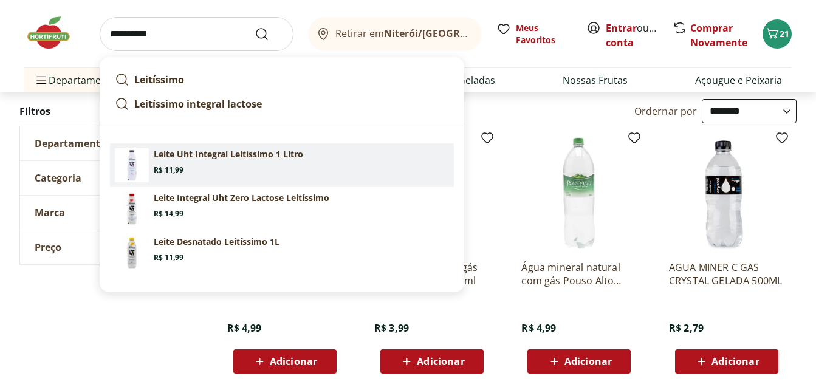
click at [174, 159] on p "Leite Uht Integral Leitíssimo 1 Litro" at bounding box center [229, 154] width 150 height 12
type input "**********"
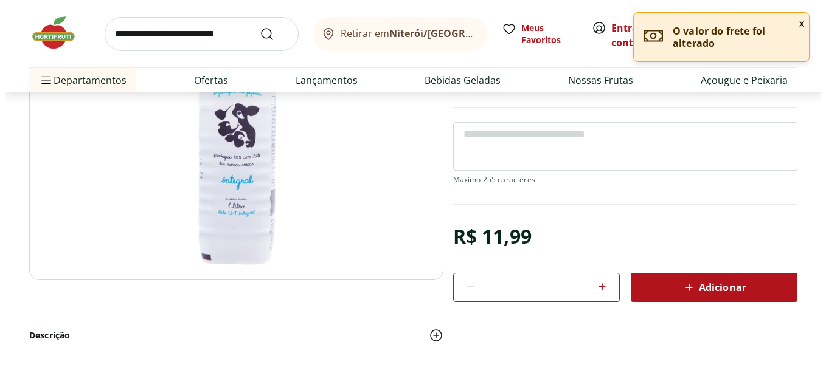
scroll to position [182, 0]
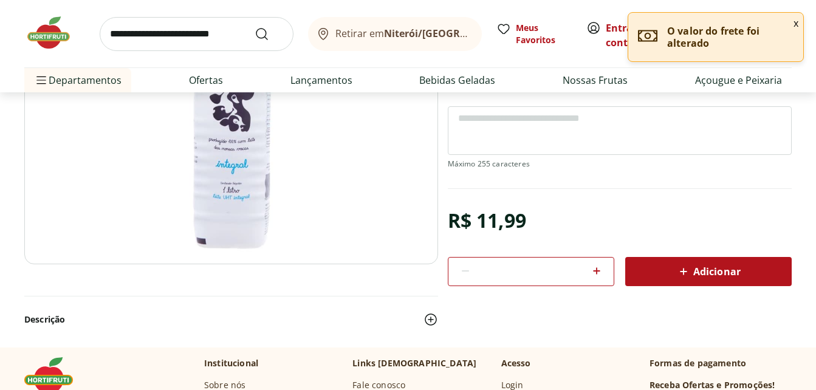
click at [595, 267] on icon at bounding box center [597, 271] width 15 height 15
type input "*"
click at [697, 272] on span "Adicionar" at bounding box center [709, 271] width 64 height 15
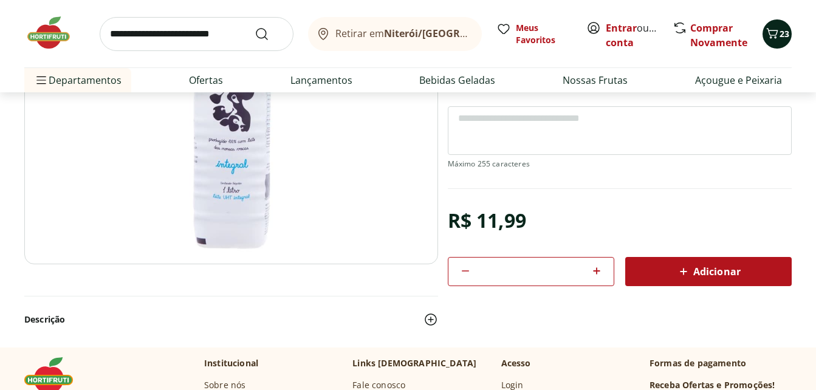
click at [774, 35] on icon "Carrinho" at bounding box center [773, 33] width 12 height 10
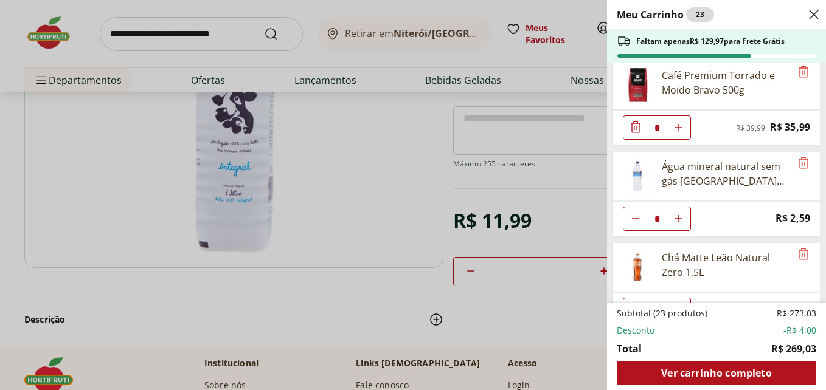
scroll to position [39, 0]
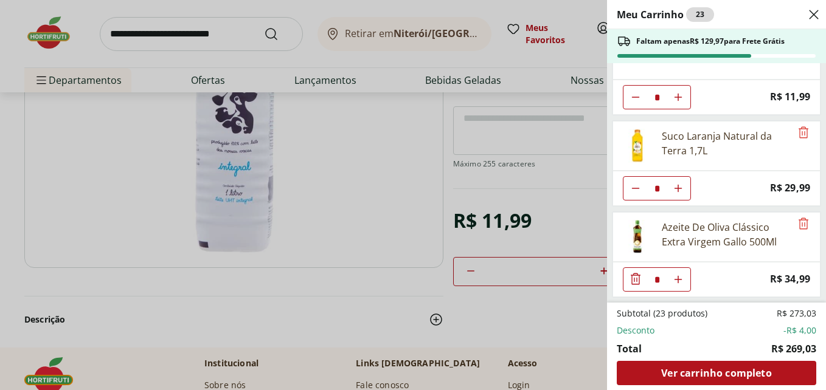
click at [678, 102] on use "Aumentar Quantidade" at bounding box center [678, 97] width 10 height 10
type input "*"
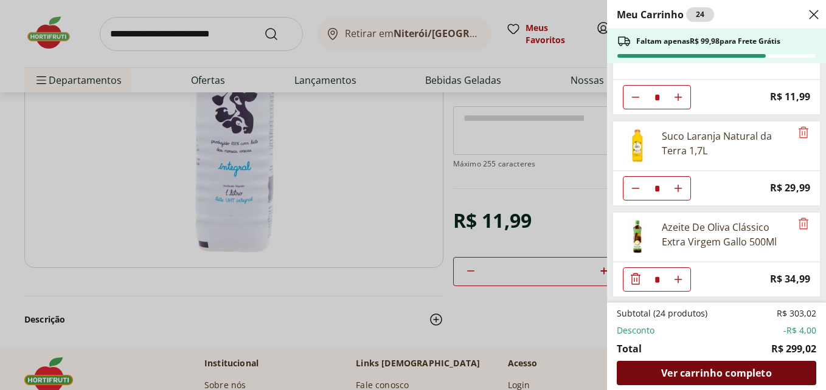
click at [708, 374] on span "Ver carrinho completo" at bounding box center [716, 373] width 110 height 10
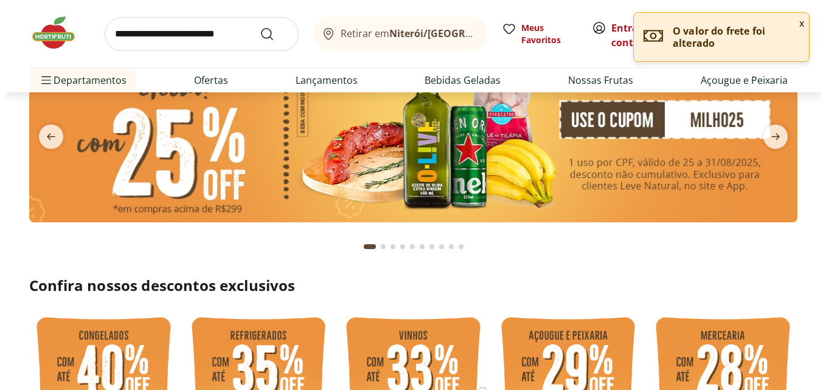
scroll to position [61, 0]
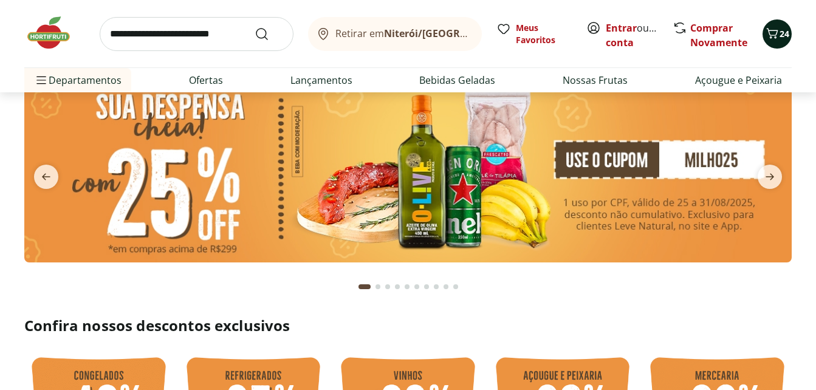
click at [784, 38] on span "24" at bounding box center [785, 34] width 10 height 12
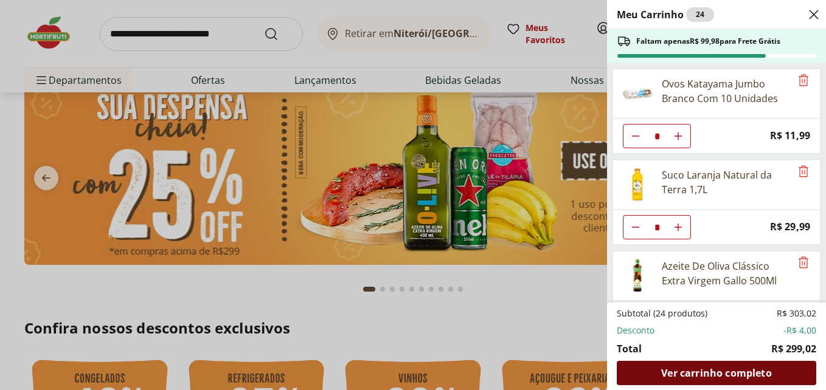
click at [719, 370] on span "Ver carrinho completo" at bounding box center [716, 373] width 110 height 10
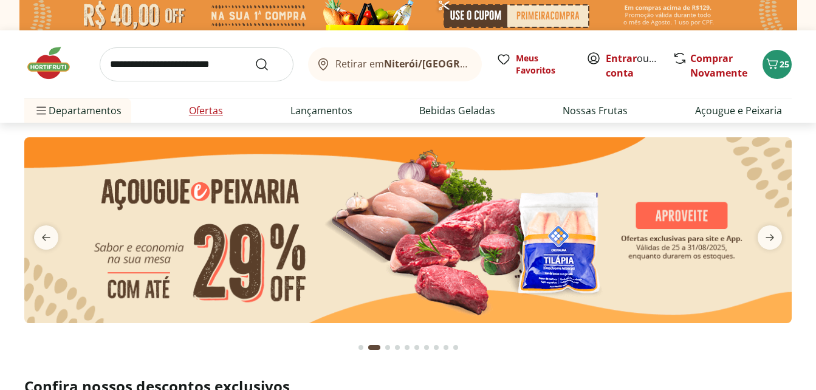
click at [198, 112] on link "Ofertas" at bounding box center [206, 110] width 34 height 15
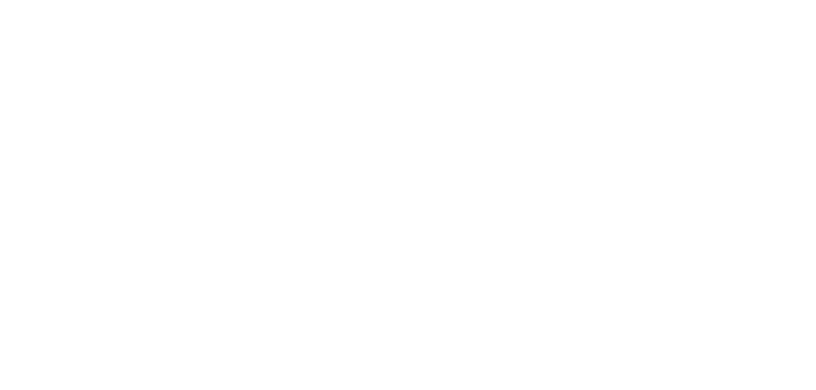
select select "**********"
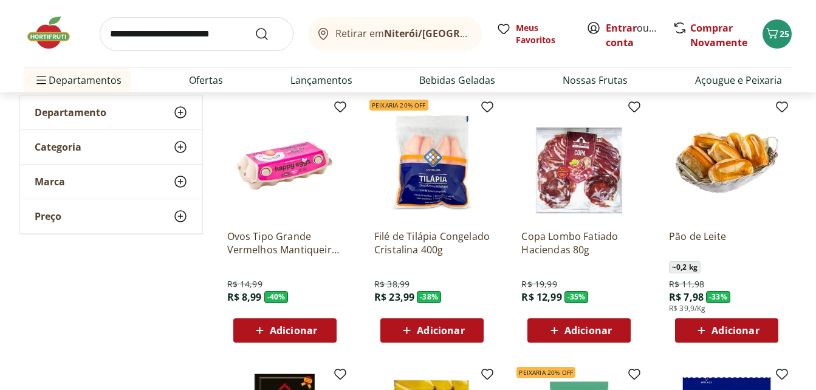
scroll to position [122, 0]
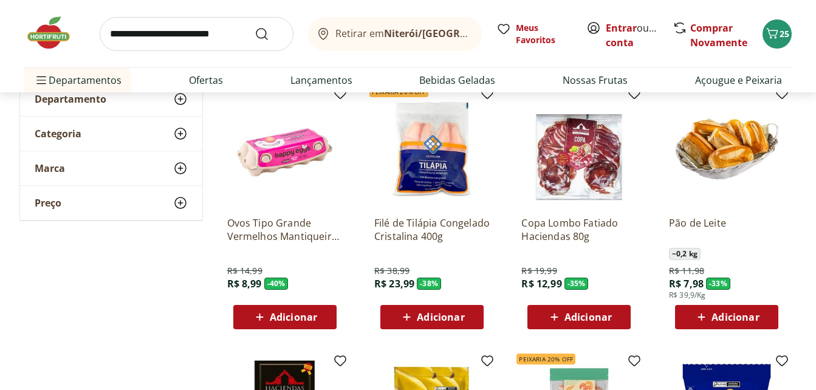
click at [280, 314] on span "Adicionar" at bounding box center [293, 317] width 47 height 10
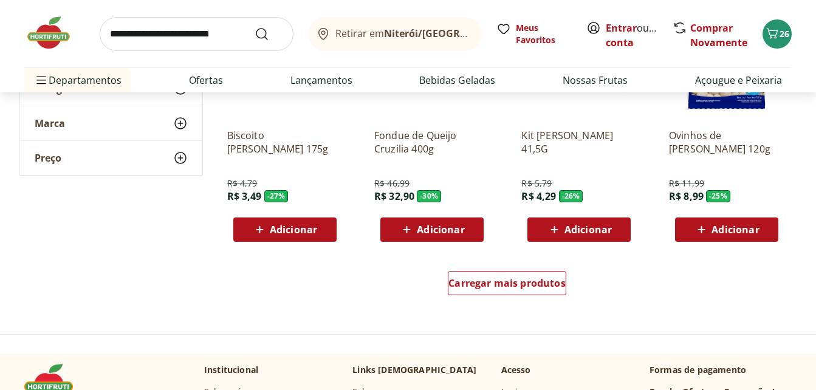
scroll to position [851, 0]
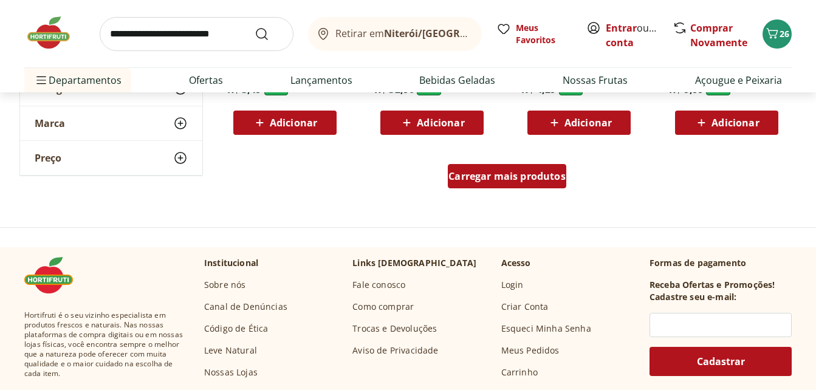
click at [491, 181] on span "Carregar mais produtos" at bounding box center [507, 176] width 117 height 10
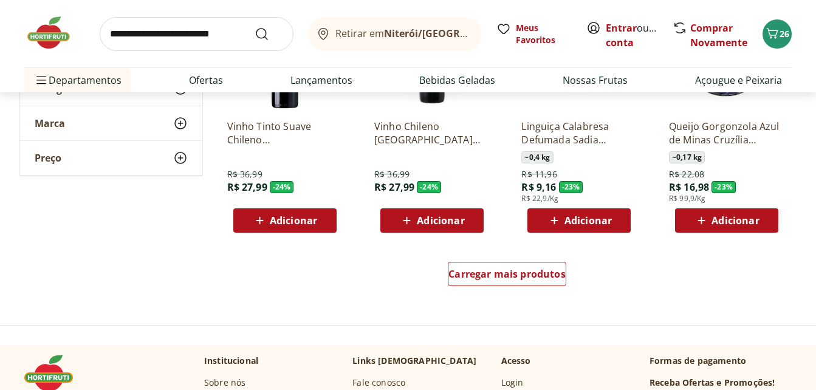
scroll to position [1581, 0]
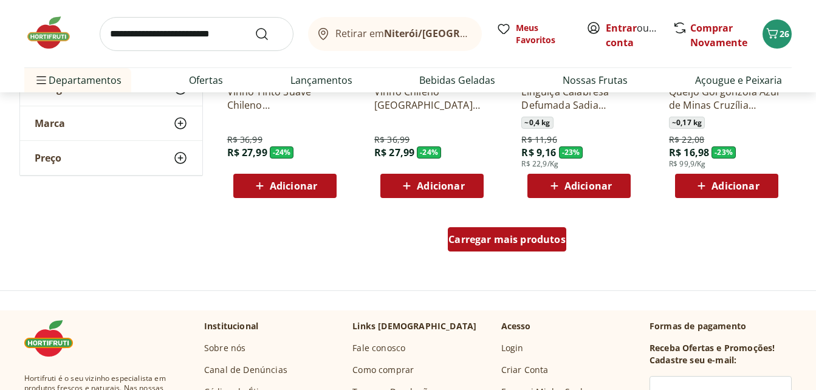
click at [496, 238] on span "Carregar mais produtos" at bounding box center [507, 240] width 117 height 10
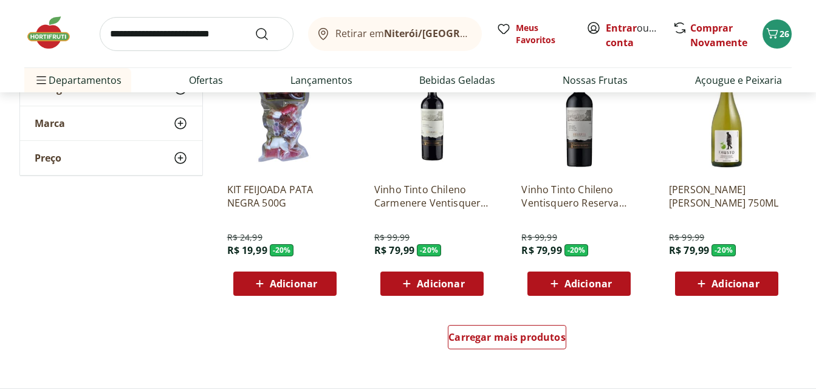
scroll to position [2249, 0]
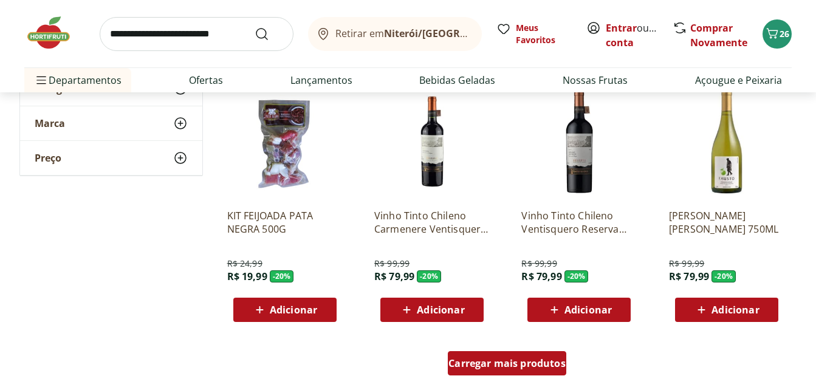
click at [507, 366] on span "Carregar mais produtos" at bounding box center [507, 364] width 117 height 10
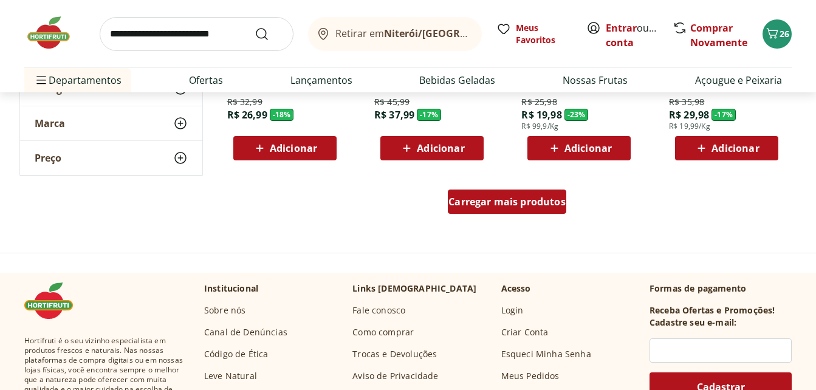
scroll to position [3222, 0]
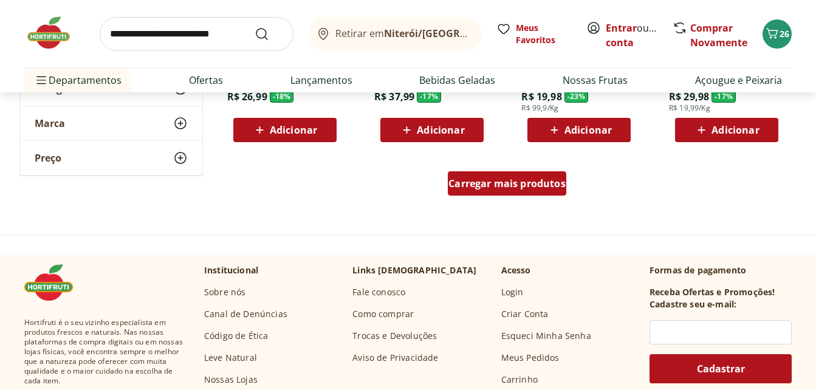
click at [541, 179] on span "Carregar mais produtos" at bounding box center [507, 184] width 117 height 10
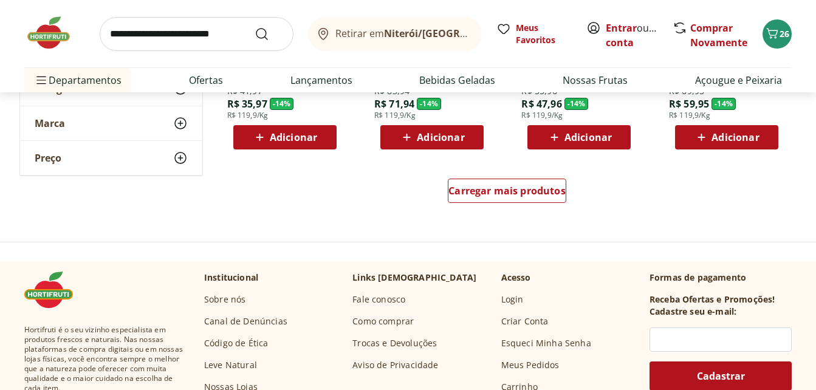
scroll to position [4012, 0]
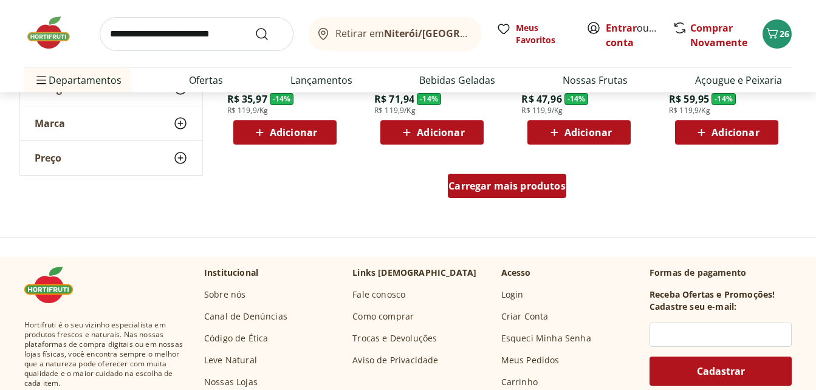
click at [522, 187] on span "Carregar mais produtos" at bounding box center [507, 186] width 117 height 10
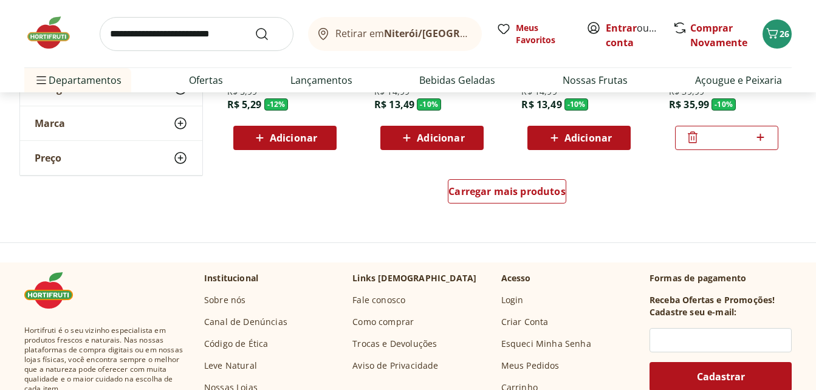
scroll to position [4803, 0]
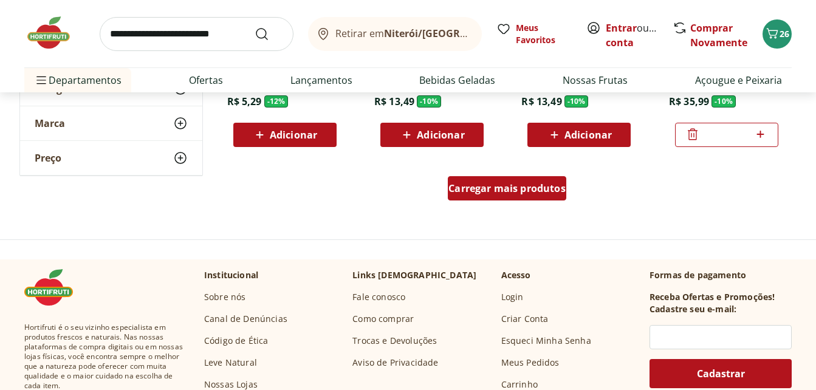
click at [478, 185] on span "Carregar mais produtos" at bounding box center [507, 189] width 117 height 10
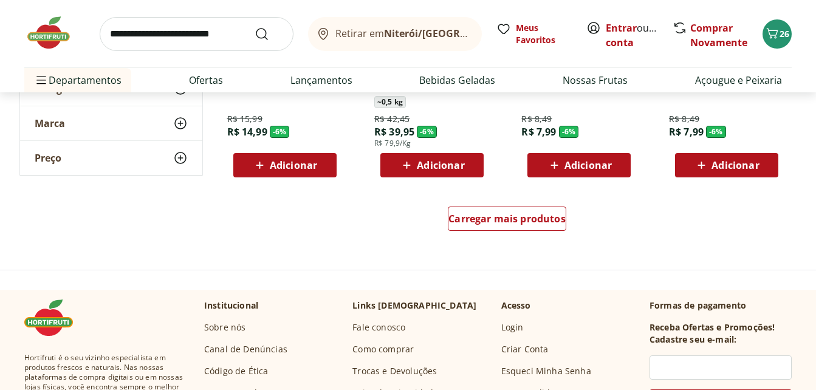
scroll to position [5593, 0]
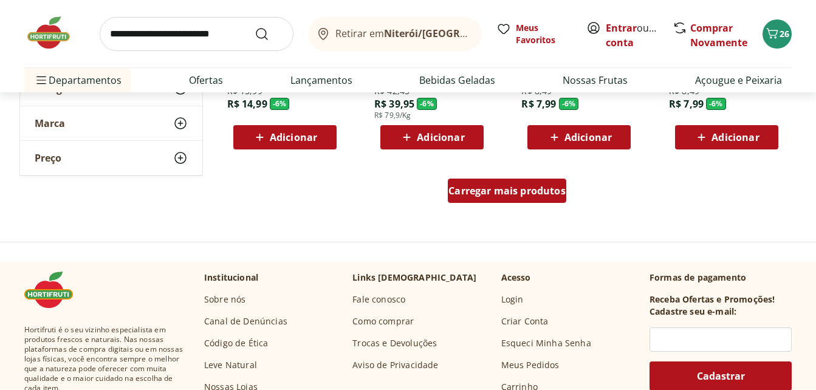
click at [498, 189] on span "Carregar mais produtos" at bounding box center [507, 191] width 117 height 10
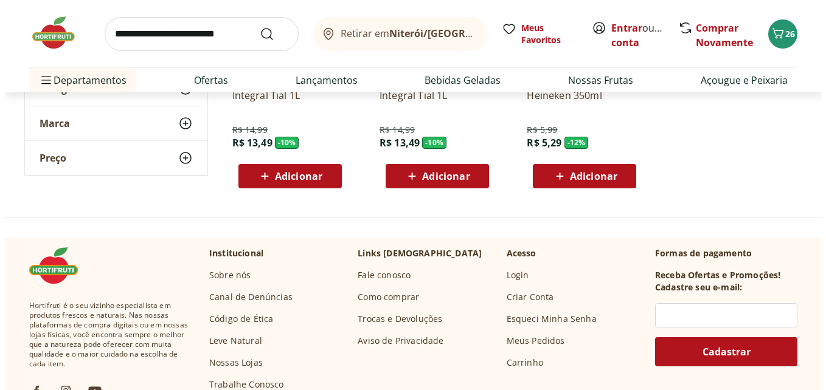
scroll to position [5775, 0]
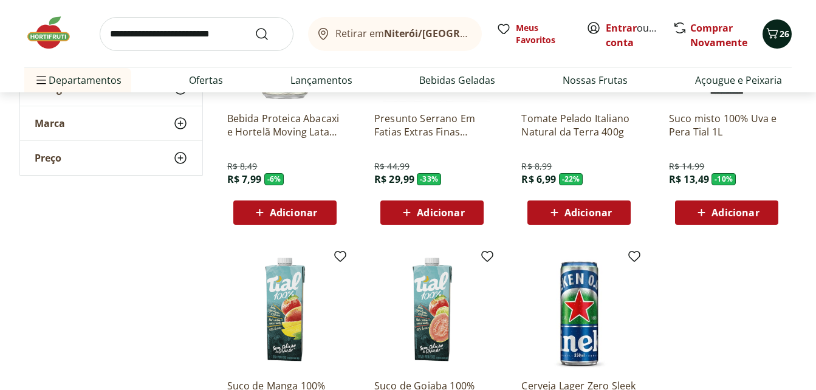
click at [770, 37] on icon "Carrinho" at bounding box center [772, 33] width 15 height 15
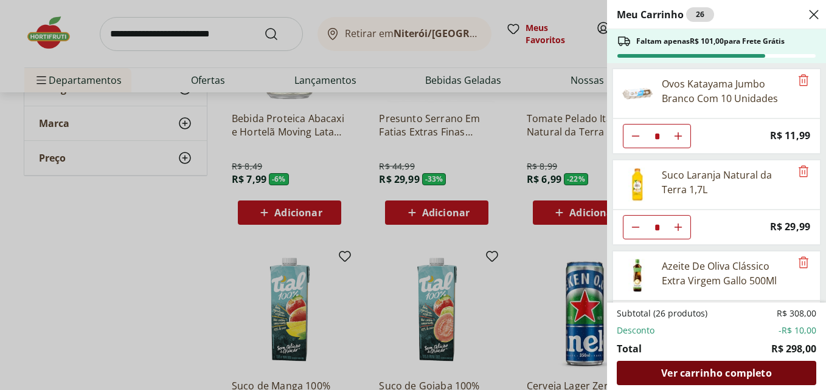
click at [721, 373] on span "Ver carrinho completo" at bounding box center [716, 373] width 110 height 10
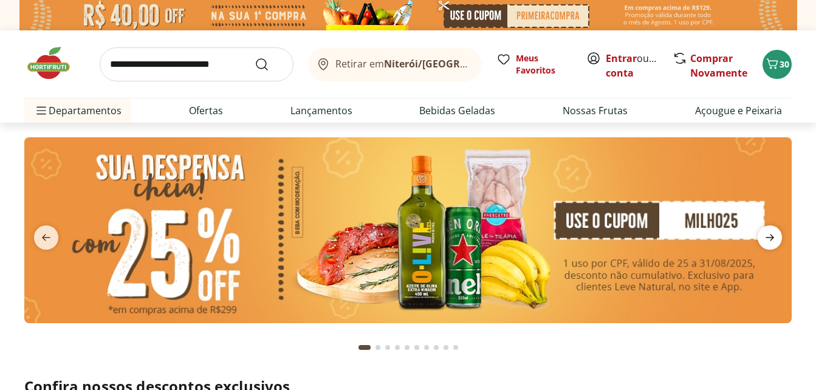
click at [768, 236] on icon "next" at bounding box center [770, 237] width 15 height 15
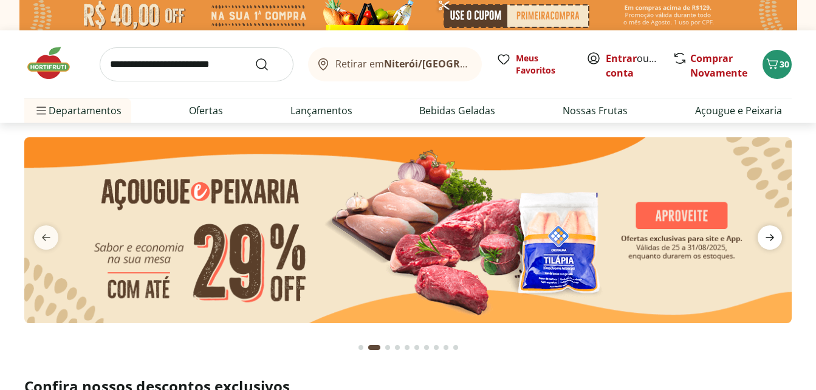
click at [768, 236] on icon "next" at bounding box center [770, 237] width 15 height 15
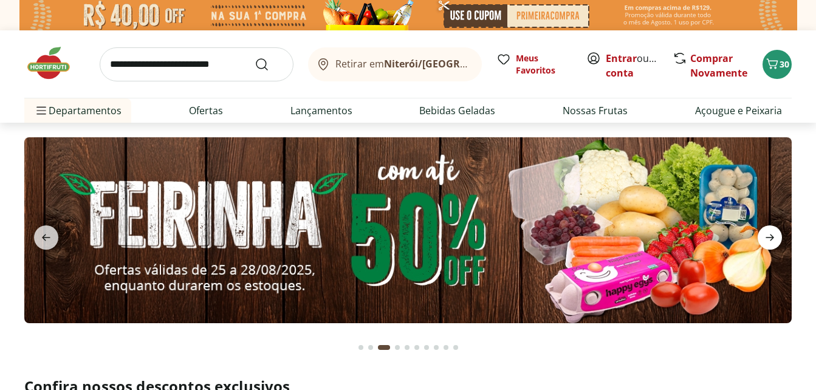
type input "*"
click at [768, 236] on icon "next" at bounding box center [770, 237] width 15 height 15
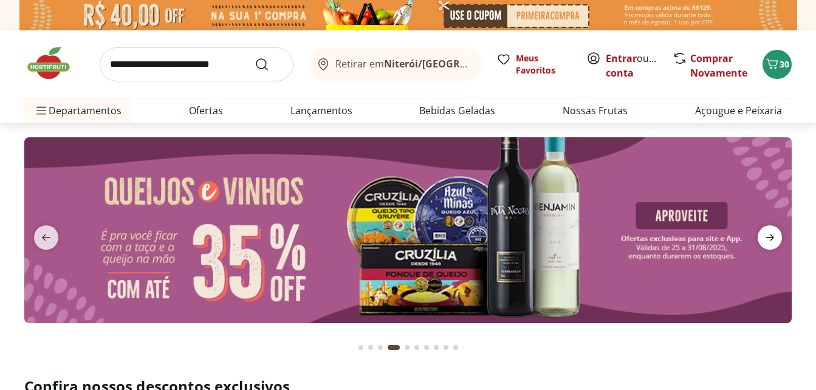
click at [768, 236] on icon "next" at bounding box center [770, 237] width 15 height 15
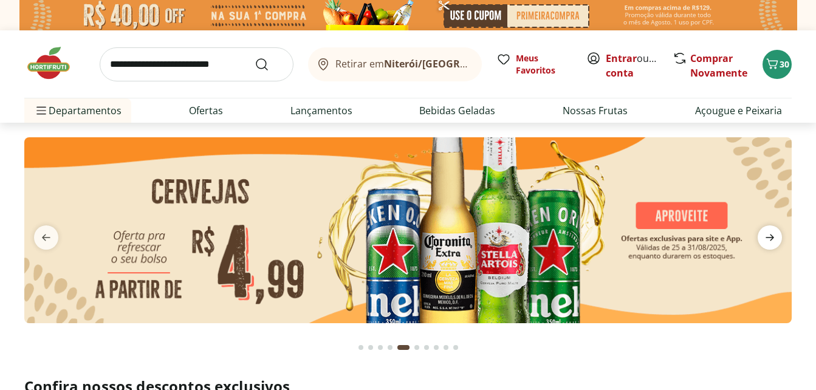
click at [768, 236] on icon "next" at bounding box center [770, 237] width 15 height 15
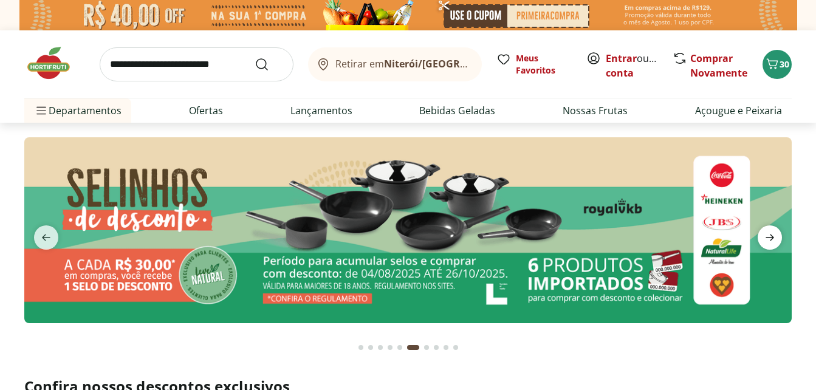
click at [768, 236] on icon "next" at bounding box center [770, 237] width 15 height 15
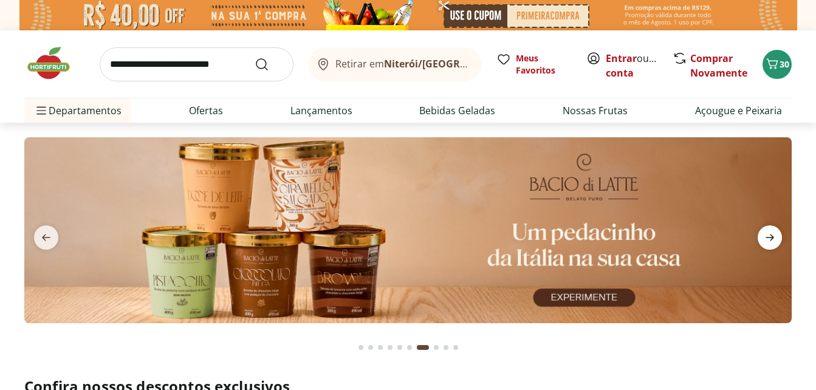
click at [768, 236] on icon "next" at bounding box center [770, 237] width 15 height 15
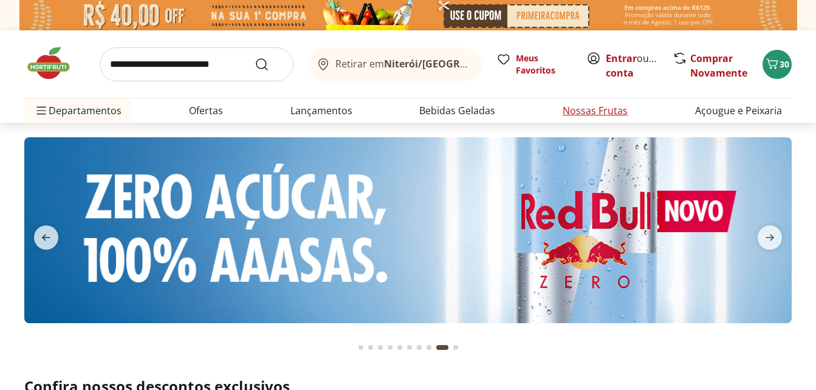
click at [602, 112] on link "Nossas Frutas" at bounding box center [595, 110] width 65 height 15
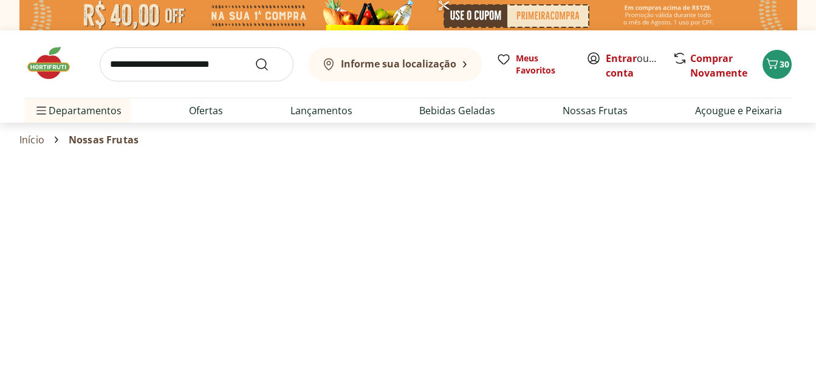
select select "**********"
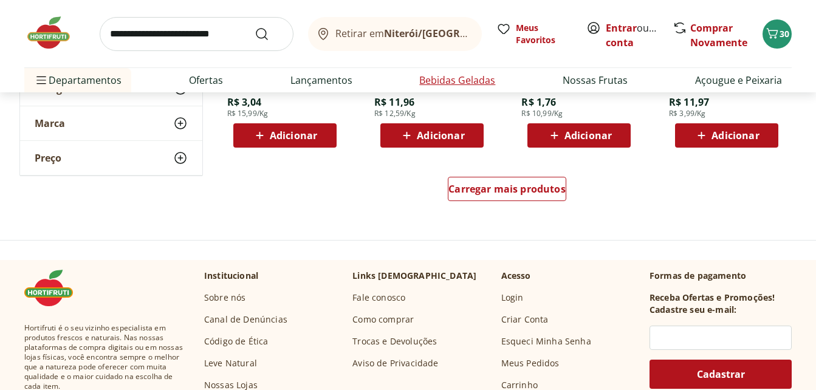
scroll to position [912, 0]
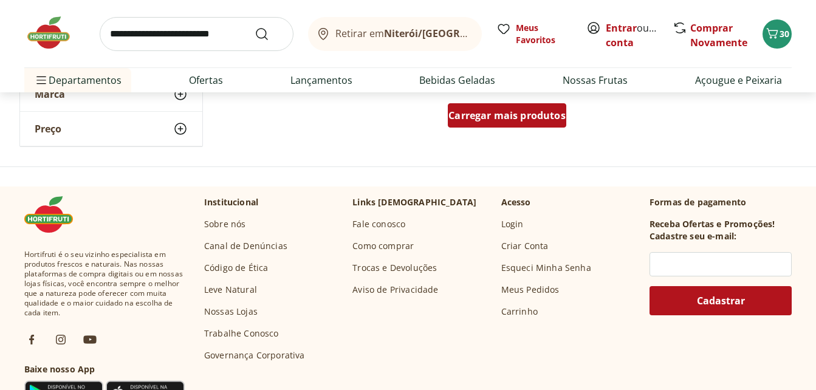
click at [508, 111] on span "Carregar mais produtos" at bounding box center [507, 116] width 117 height 10
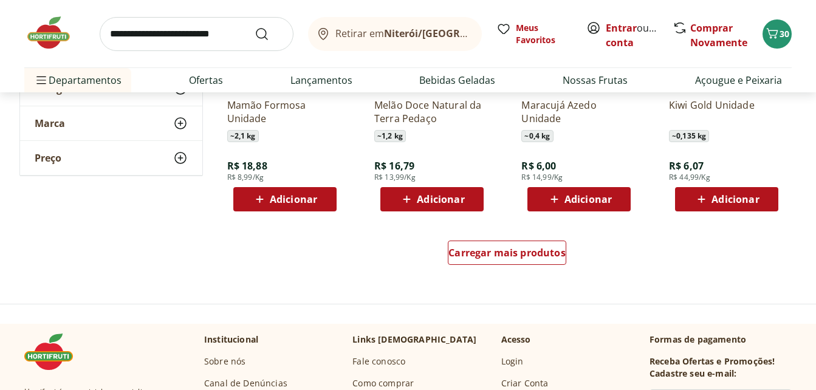
scroll to position [1581, 0]
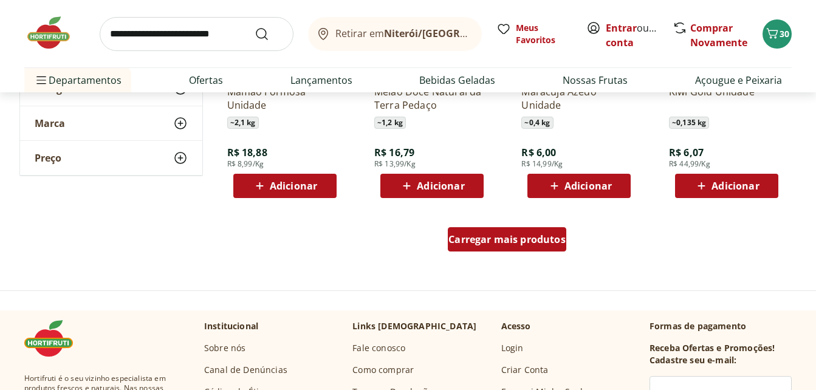
click at [528, 239] on span "Carregar mais produtos" at bounding box center [507, 240] width 117 height 10
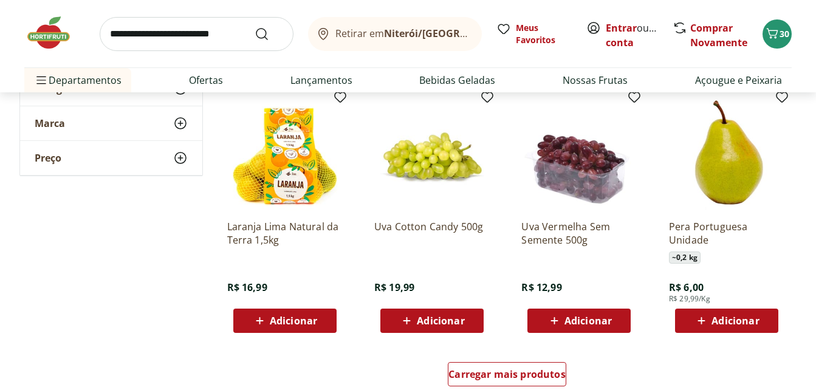
scroll to position [2371, 0]
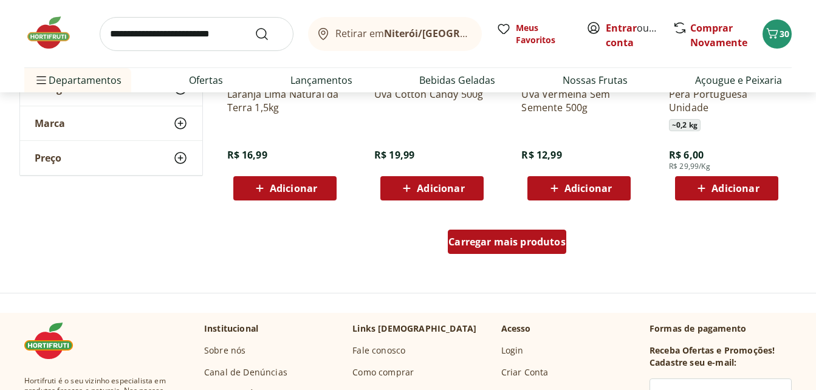
click at [526, 243] on span "Carregar mais produtos" at bounding box center [507, 242] width 117 height 10
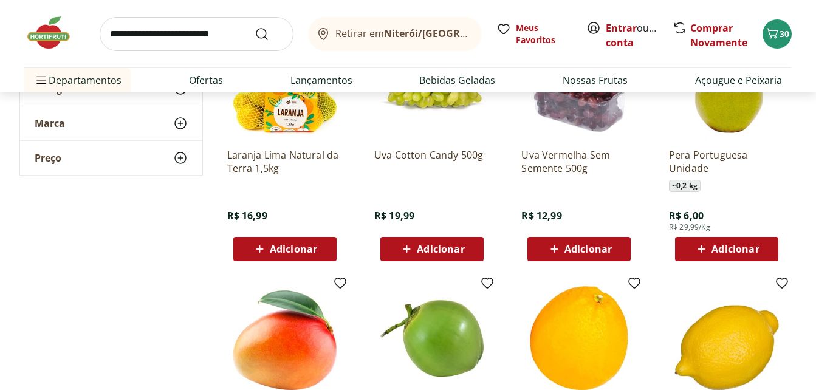
scroll to position [2492, 0]
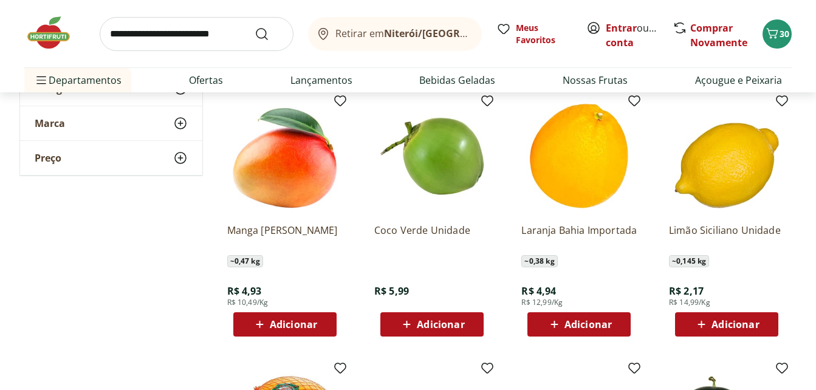
click at [281, 323] on span "Adicionar" at bounding box center [293, 325] width 47 height 10
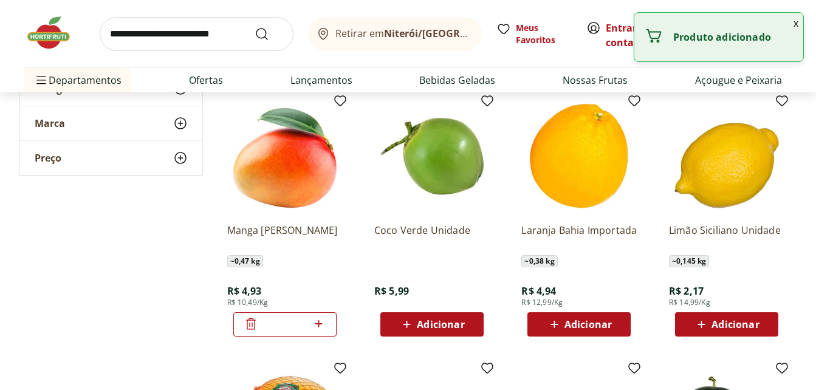
click at [320, 322] on icon at bounding box center [318, 324] width 15 height 15
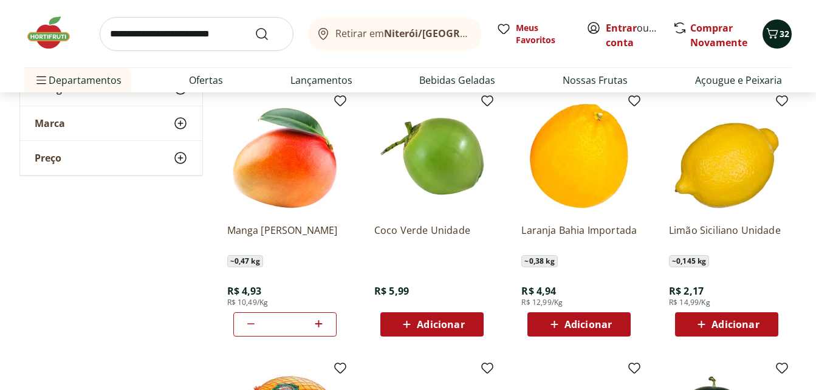
click at [773, 36] on icon "Carrinho" at bounding box center [772, 33] width 15 height 15
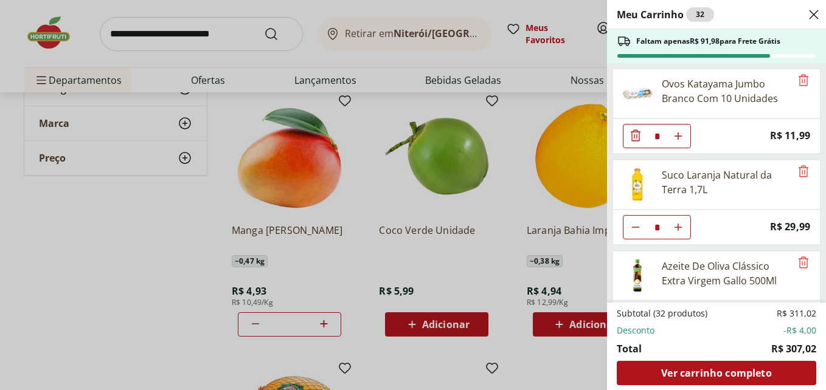
click at [812, 16] on use "Close" at bounding box center [813, 14] width 15 height 15
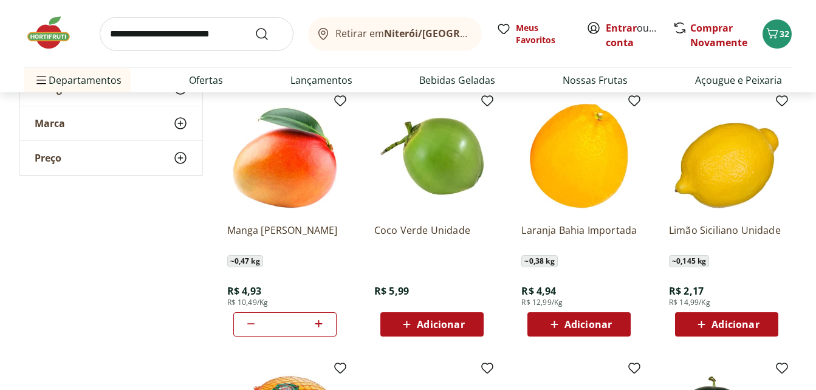
click at [253, 323] on icon at bounding box center [251, 324] width 15 height 15
type input "*"
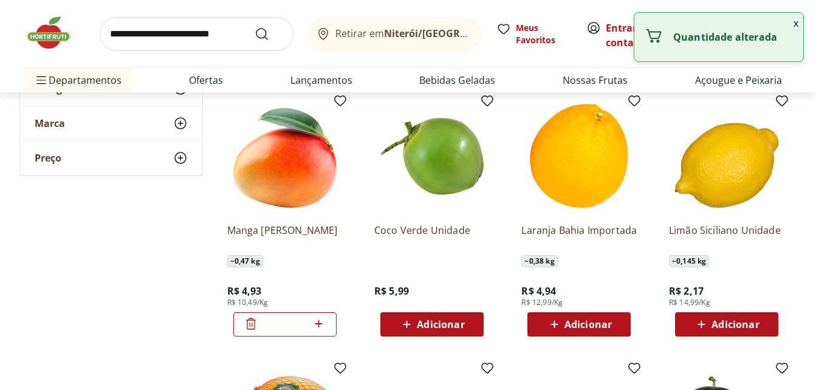
click at [252, 322] on icon at bounding box center [251, 324] width 15 height 15
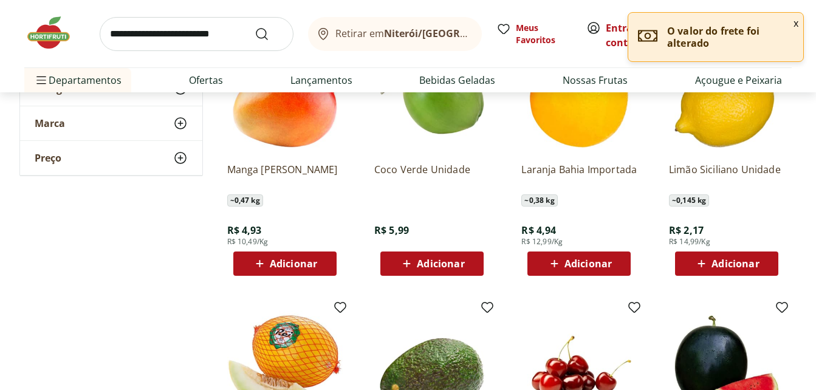
scroll to position [2067, 0]
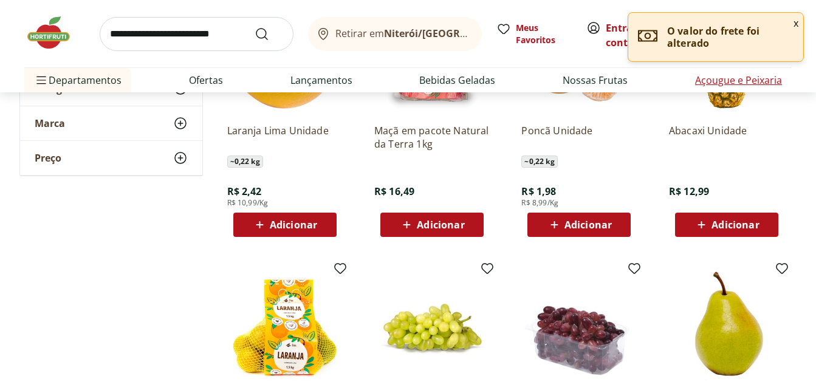
click at [738, 81] on link "Açougue e Peixaria" at bounding box center [738, 80] width 87 height 15
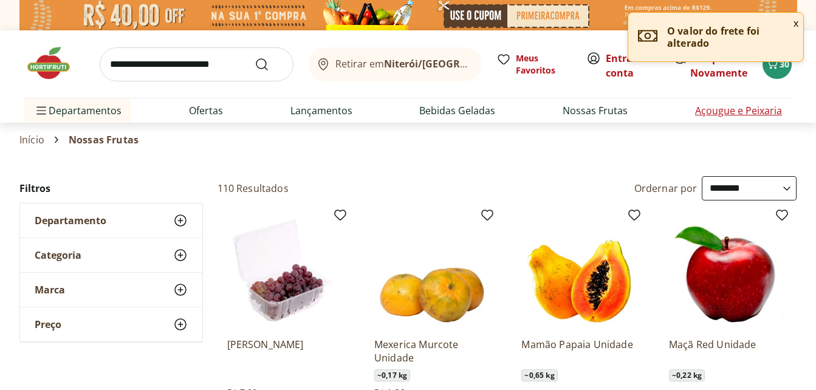
select select "**********"
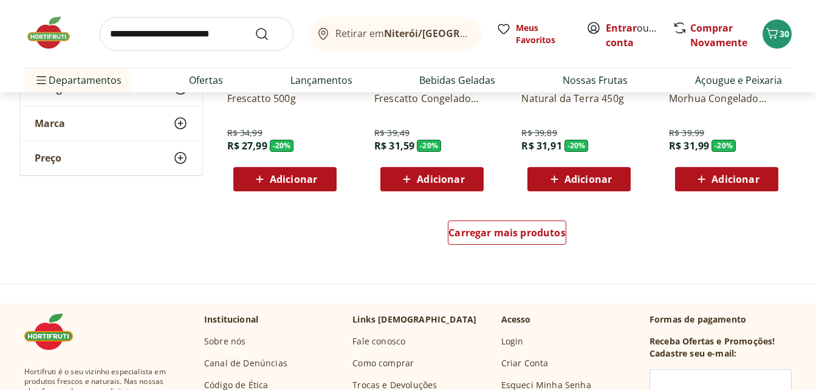
scroll to position [851, 0]
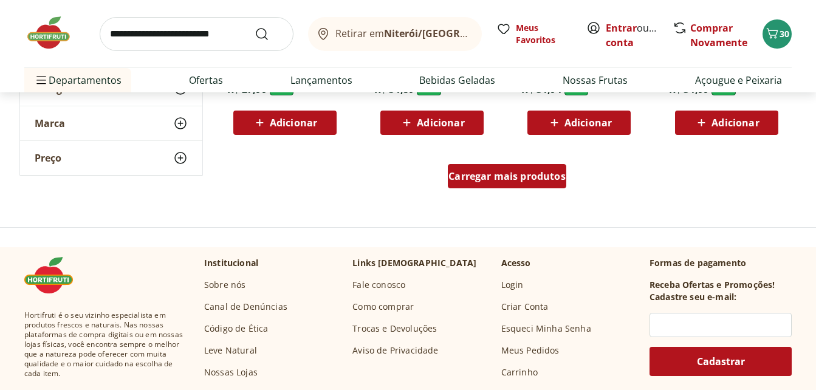
click at [487, 177] on span "Carregar mais produtos" at bounding box center [507, 176] width 117 height 10
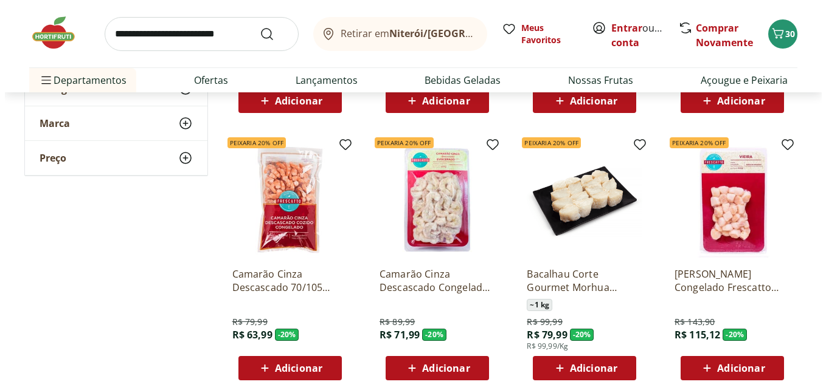
scroll to position [1459, 0]
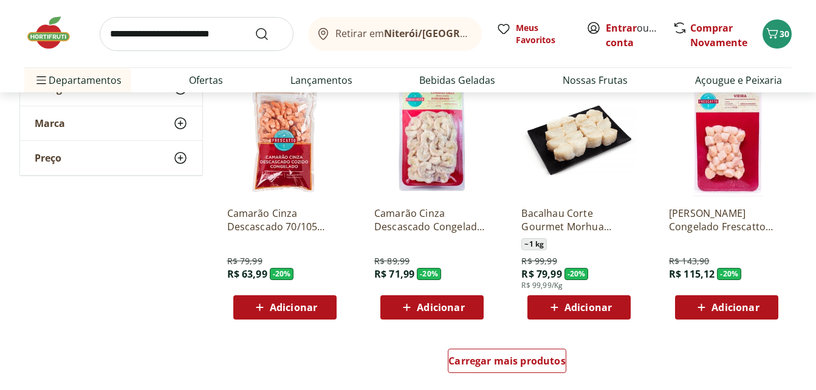
click at [426, 307] on span "Adicionar" at bounding box center [440, 308] width 47 height 10
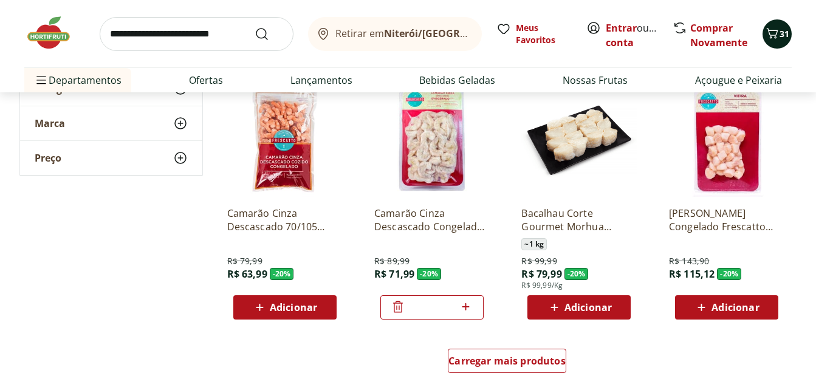
click at [775, 36] on icon "Carrinho" at bounding box center [772, 33] width 15 height 15
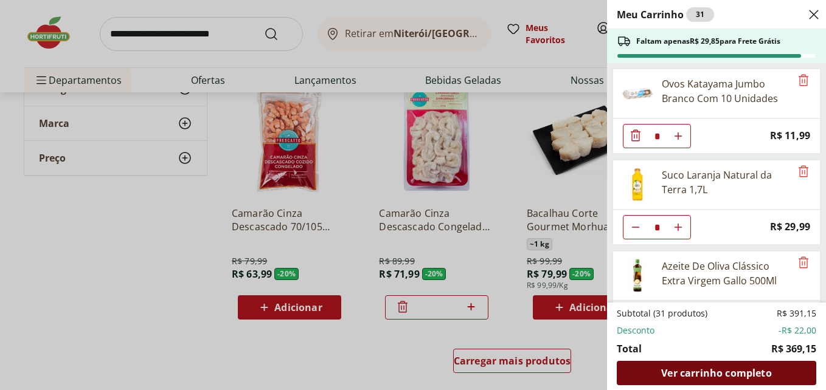
click at [727, 372] on span "Ver carrinho completo" at bounding box center [716, 373] width 110 height 10
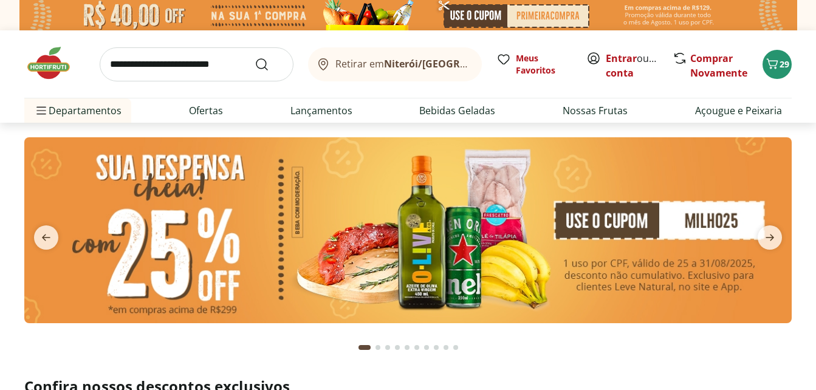
click at [172, 69] on input "search" at bounding box center [197, 64] width 194 height 34
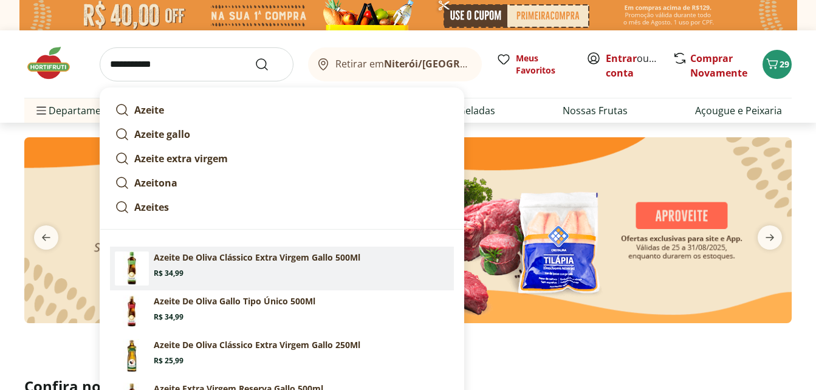
click at [221, 267] on section "Azeite De Oliva Clássico Extra Virgem Gallo 500Ml Price: R$ 34,99" at bounding box center [301, 265] width 295 height 27
type input "**********"
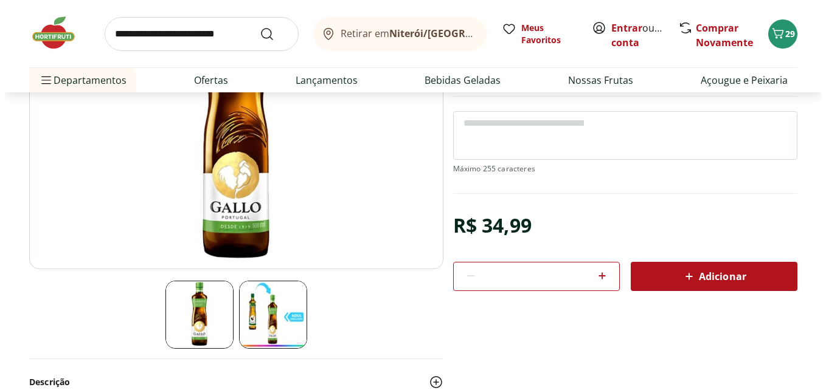
scroll to position [243, 0]
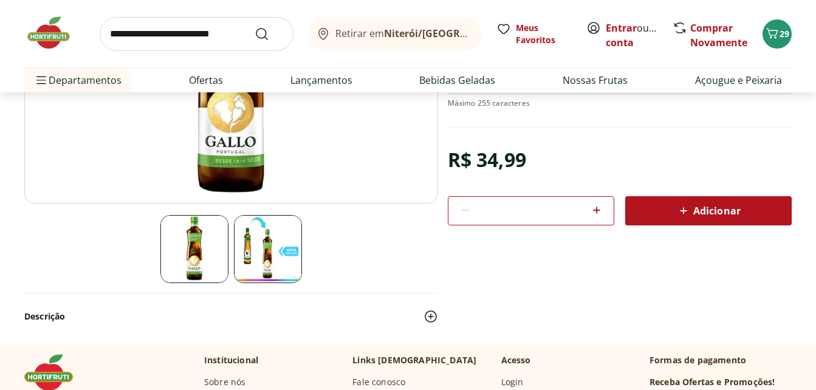
click at [703, 209] on span "Adicionar" at bounding box center [709, 211] width 64 height 15
click at [779, 35] on icon "Carrinho" at bounding box center [772, 33] width 15 height 15
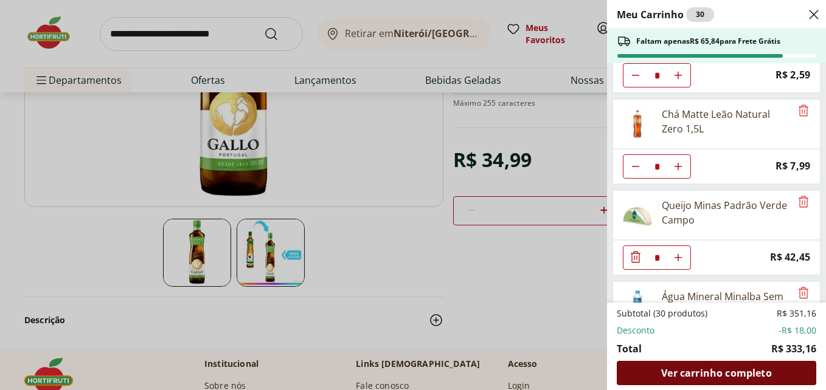
click at [714, 368] on span "Ver carrinho completo" at bounding box center [716, 373] width 110 height 10
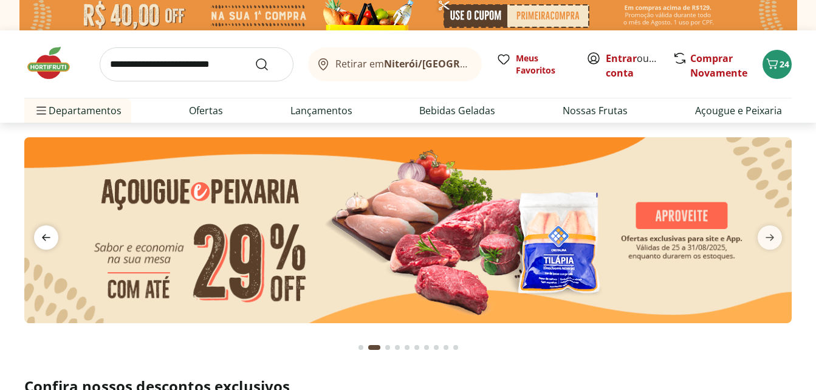
click at [46, 243] on icon "previous" at bounding box center [46, 237] width 15 height 15
click at [41, 230] on icon "previous" at bounding box center [46, 237] width 15 height 15
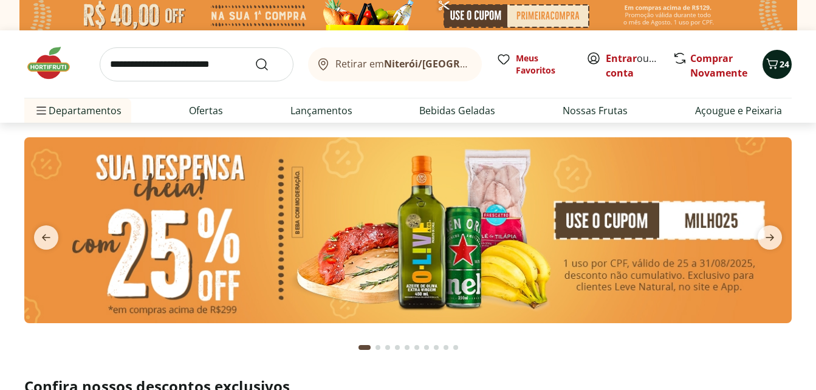
click at [785, 63] on span "24" at bounding box center [785, 64] width 10 height 12
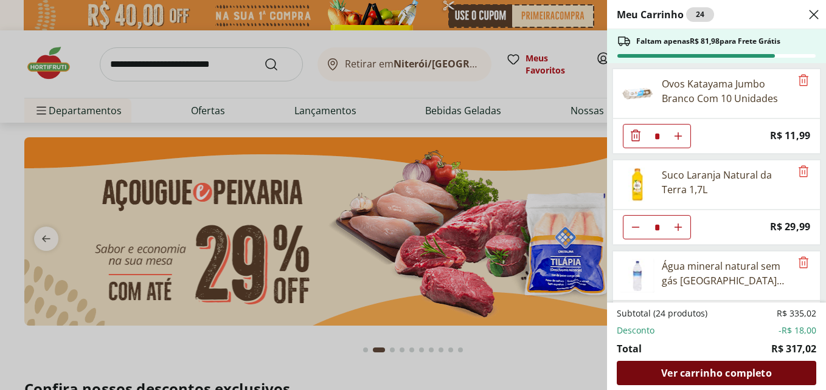
click at [734, 370] on span "Ver carrinho completo" at bounding box center [716, 373] width 110 height 10
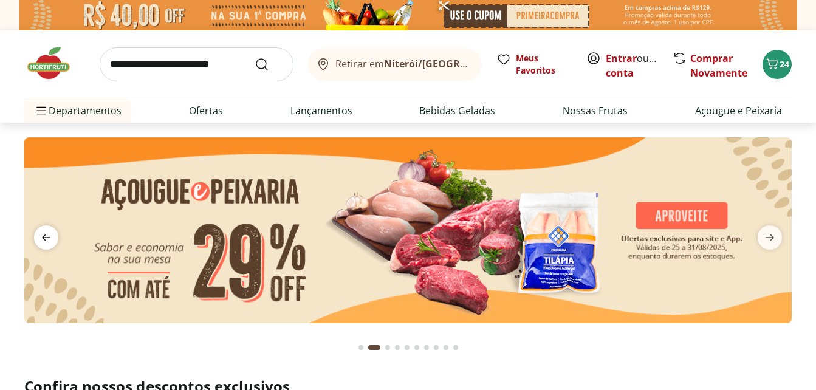
click at [49, 238] on icon "previous" at bounding box center [46, 238] width 9 height 7
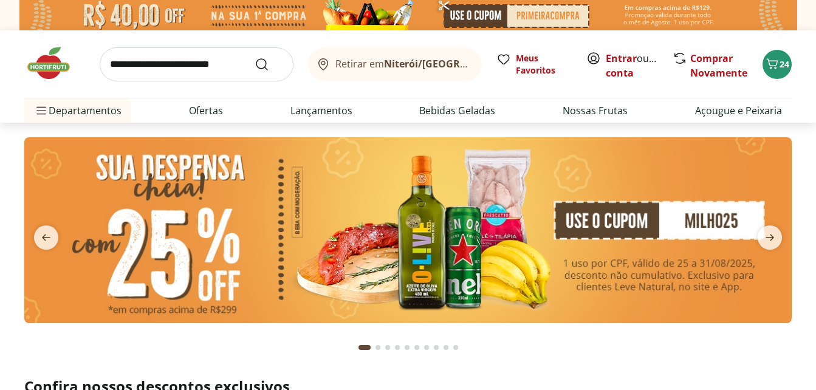
click at [262, 224] on img at bounding box center [408, 230] width 768 height 186
click at [311, 224] on img at bounding box center [408, 230] width 768 height 186
click at [785, 61] on span "24" at bounding box center [785, 64] width 10 height 12
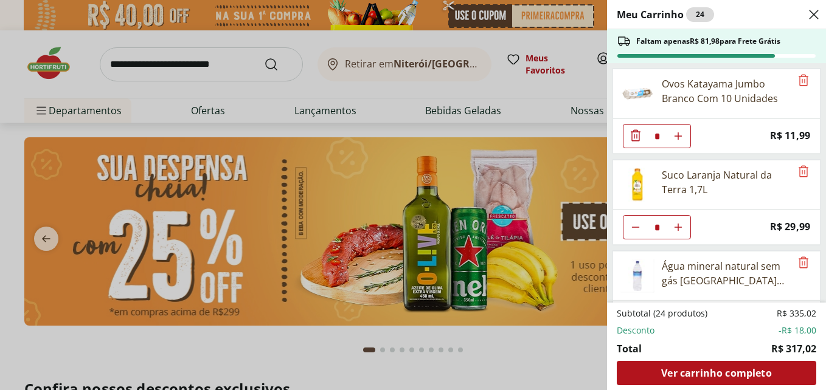
scroll to position [243, 0]
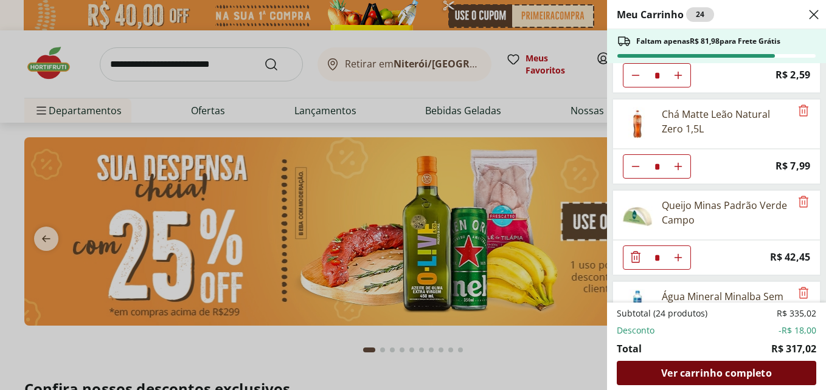
click at [720, 371] on span "Ver carrinho completo" at bounding box center [716, 373] width 110 height 10
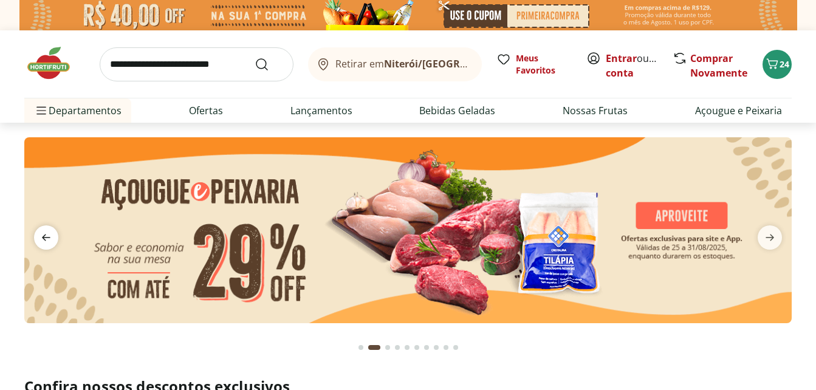
click at [52, 236] on icon "previous" at bounding box center [46, 237] width 15 height 15
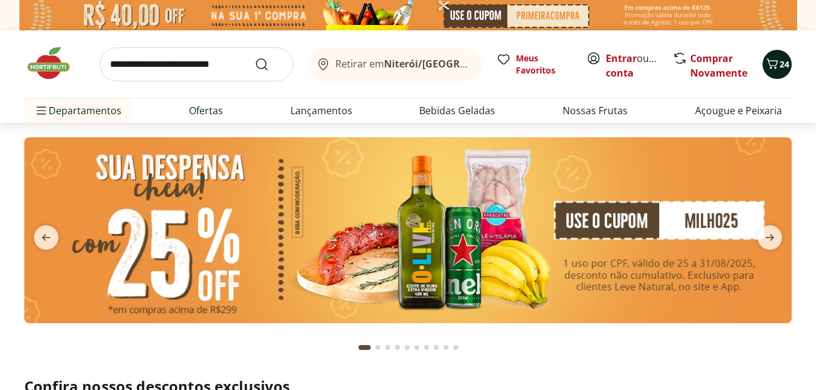
click at [777, 64] on icon "Carrinho" at bounding box center [773, 63] width 12 height 10
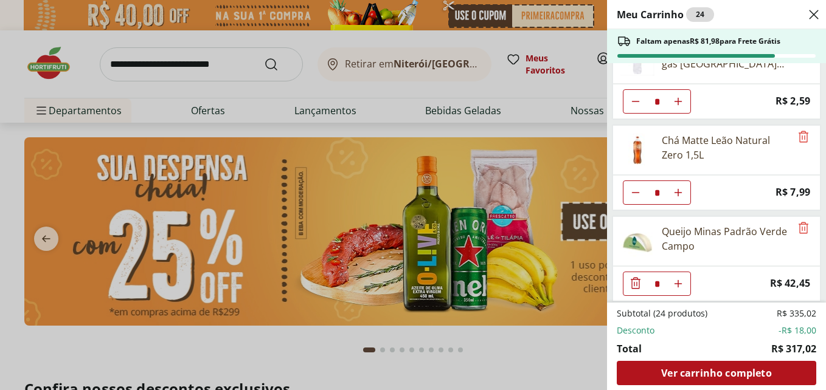
scroll to position [426, 0]
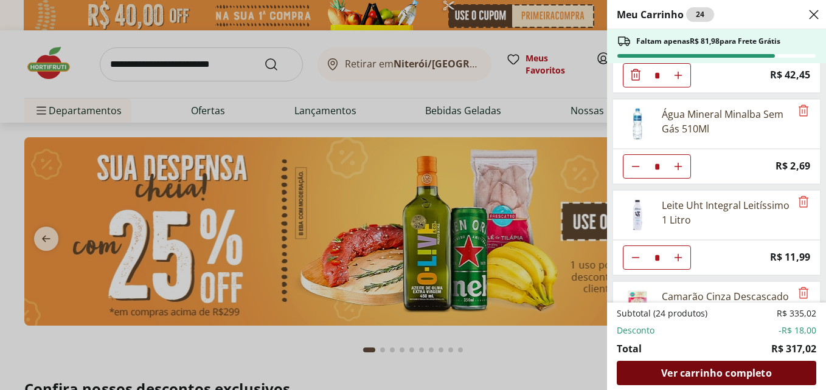
click at [709, 370] on span "Ver carrinho completo" at bounding box center [716, 373] width 110 height 10
